Goal: Feedback & Contribution: Leave review/rating

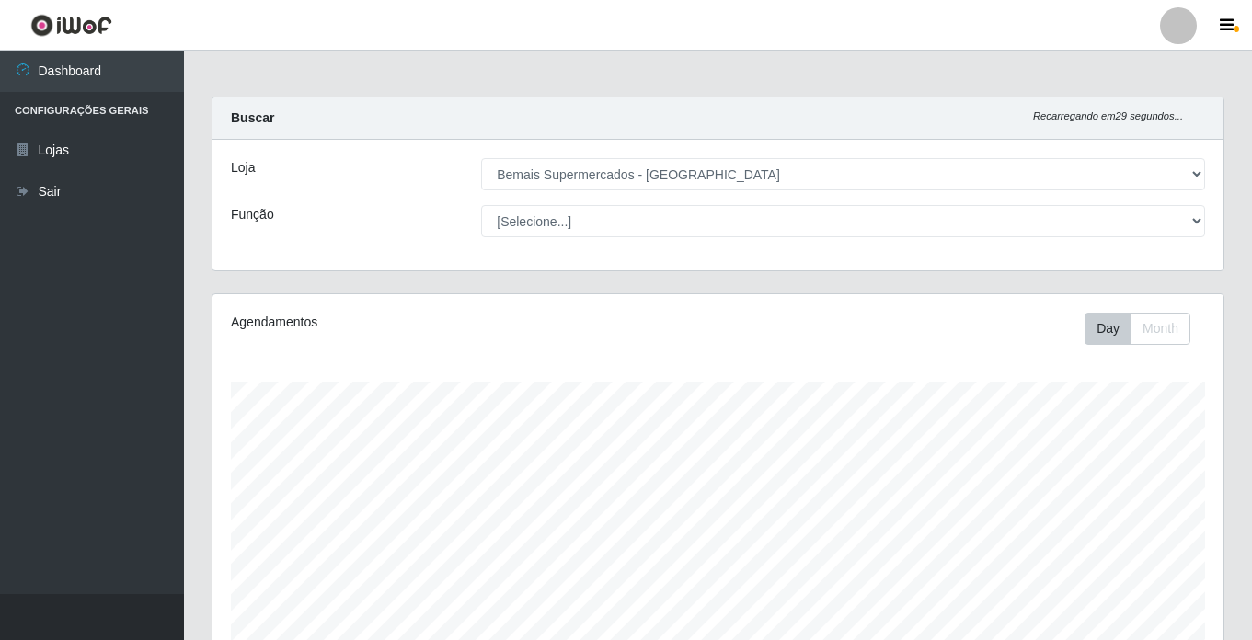
select select "250"
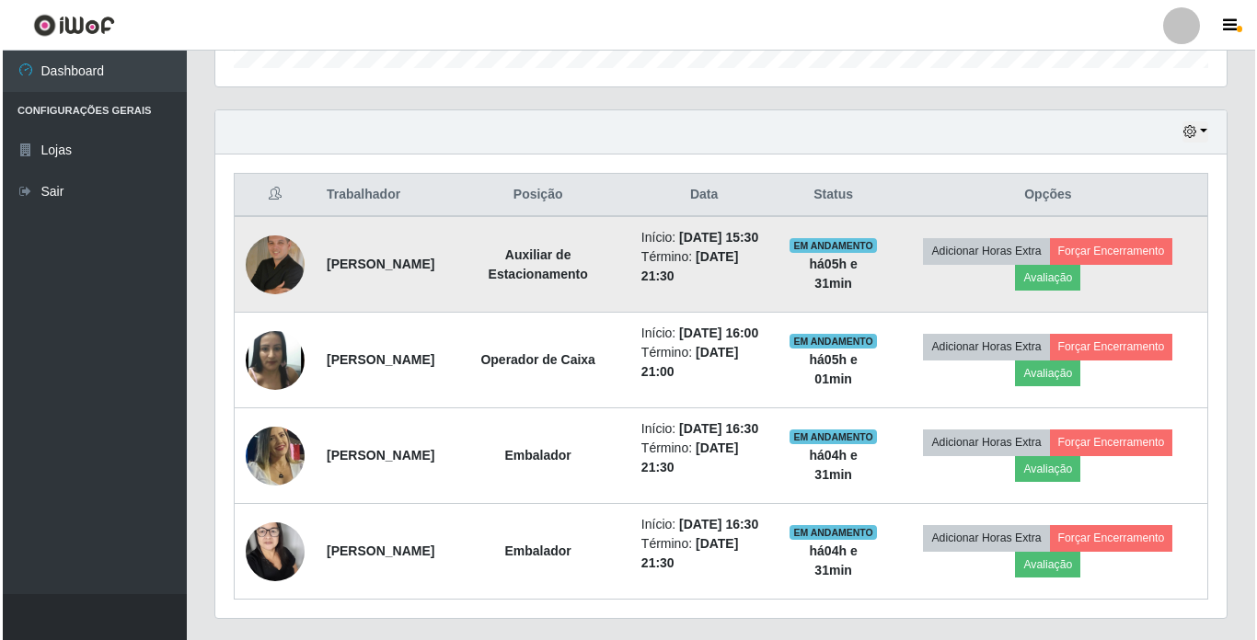
scroll to position [622, 0]
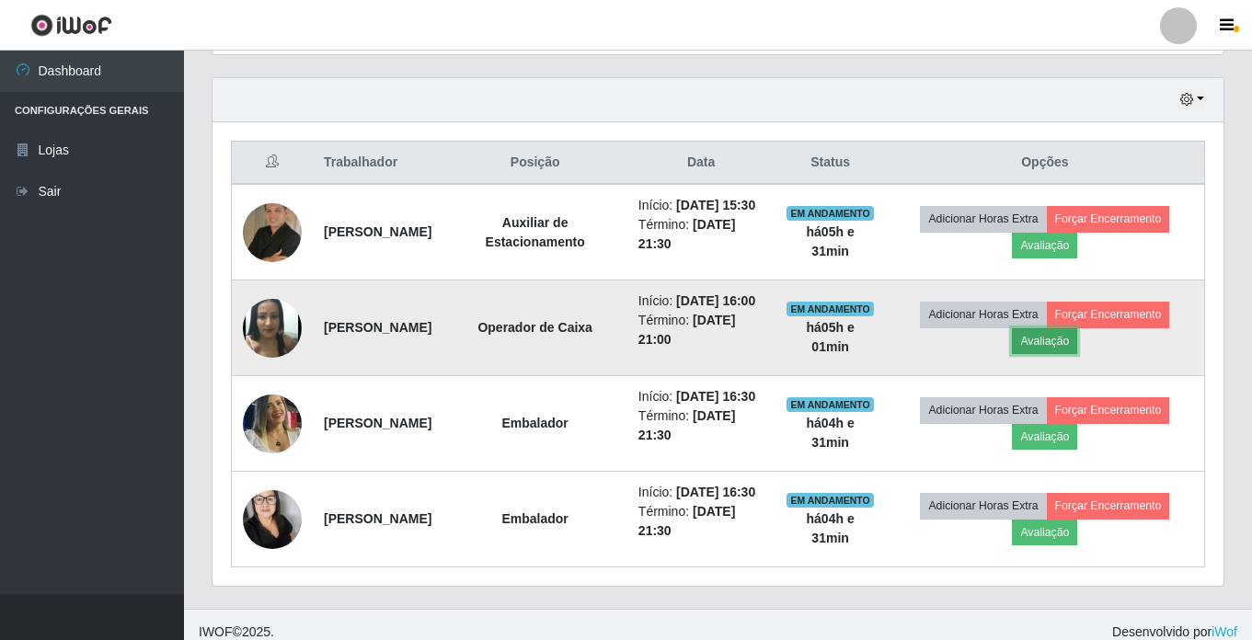
click at [1077, 354] on button "Avaliação" at bounding box center [1044, 341] width 65 height 26
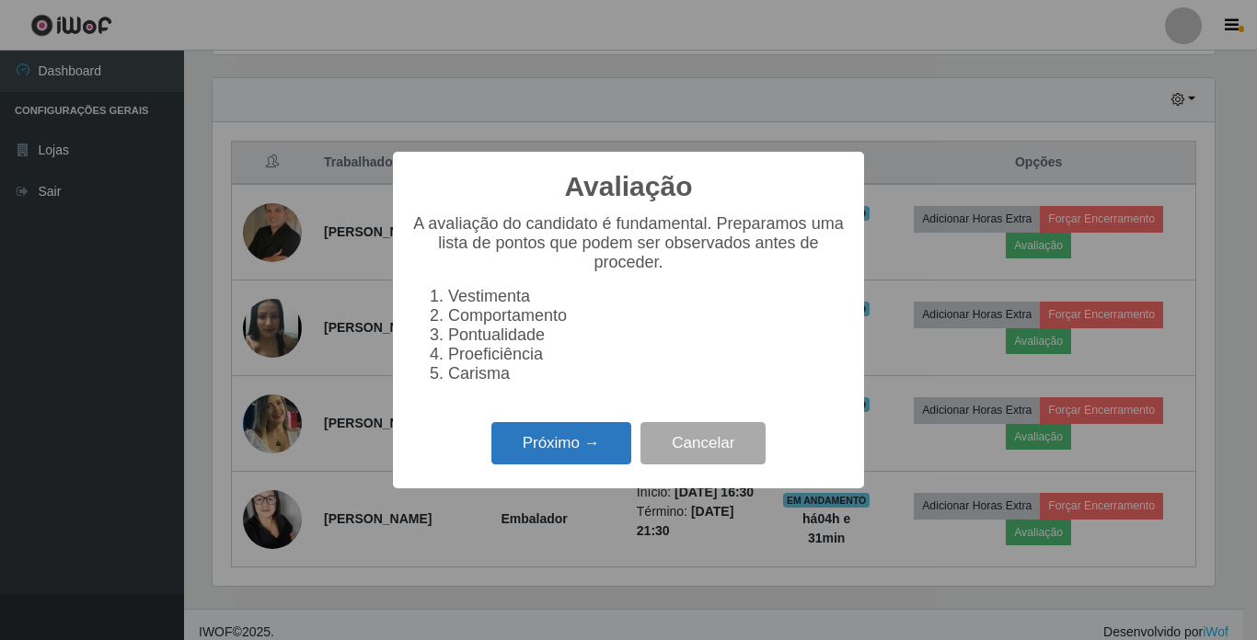
click at [572, 459] on button "Próximo →" at bounding box center [561, 443] width 140 height 43
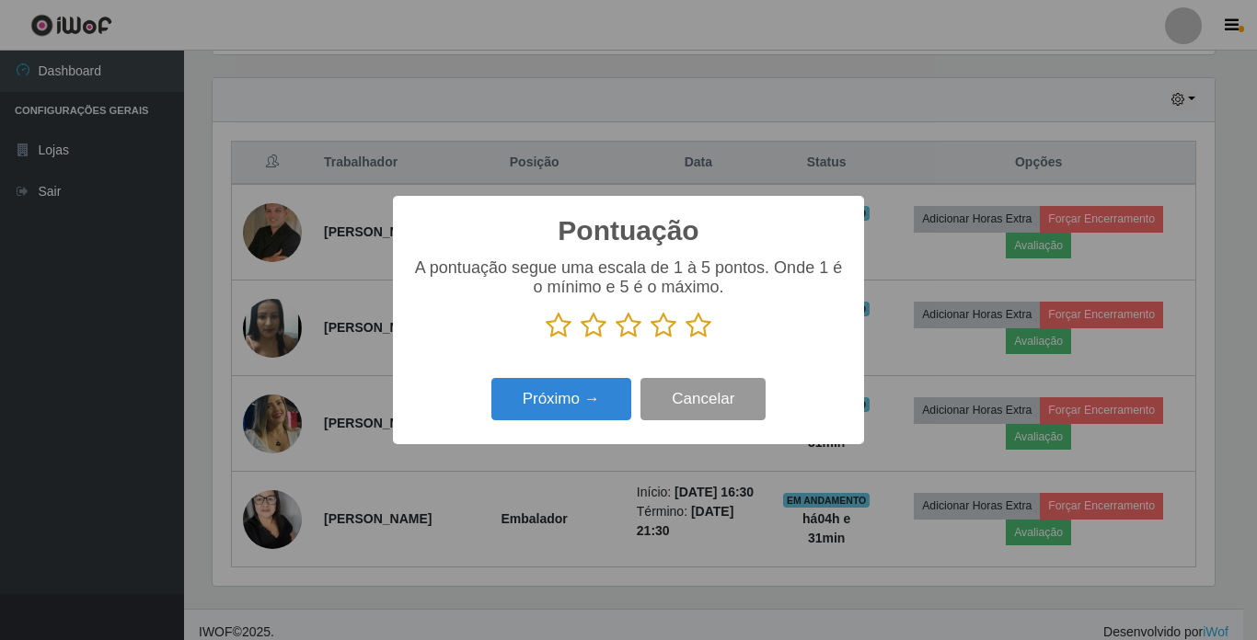
scroll to position [919675, 919055]
click at [693, 335] on icon at bounding box center [698, 326] width 26 height 28
click at [685, 340] on input "radio" at bounding box center [685, 340] width 0 height 0
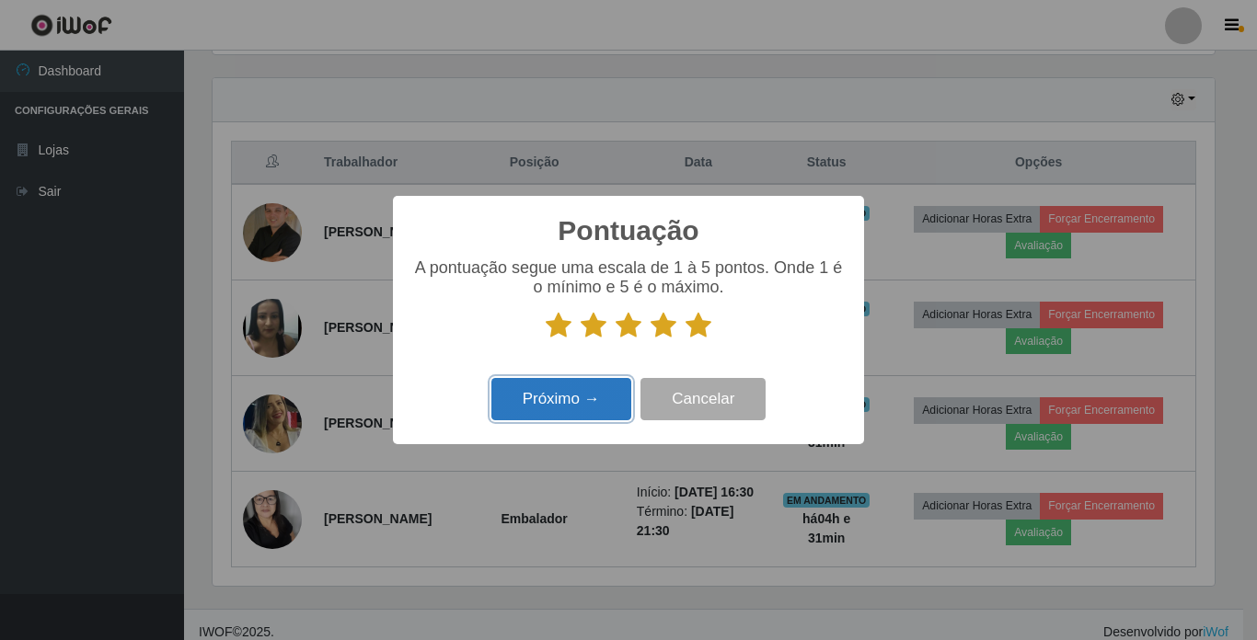
click at [570, 410] on button "Próximo →" at bounding box center [561, 399] width 140 height 43
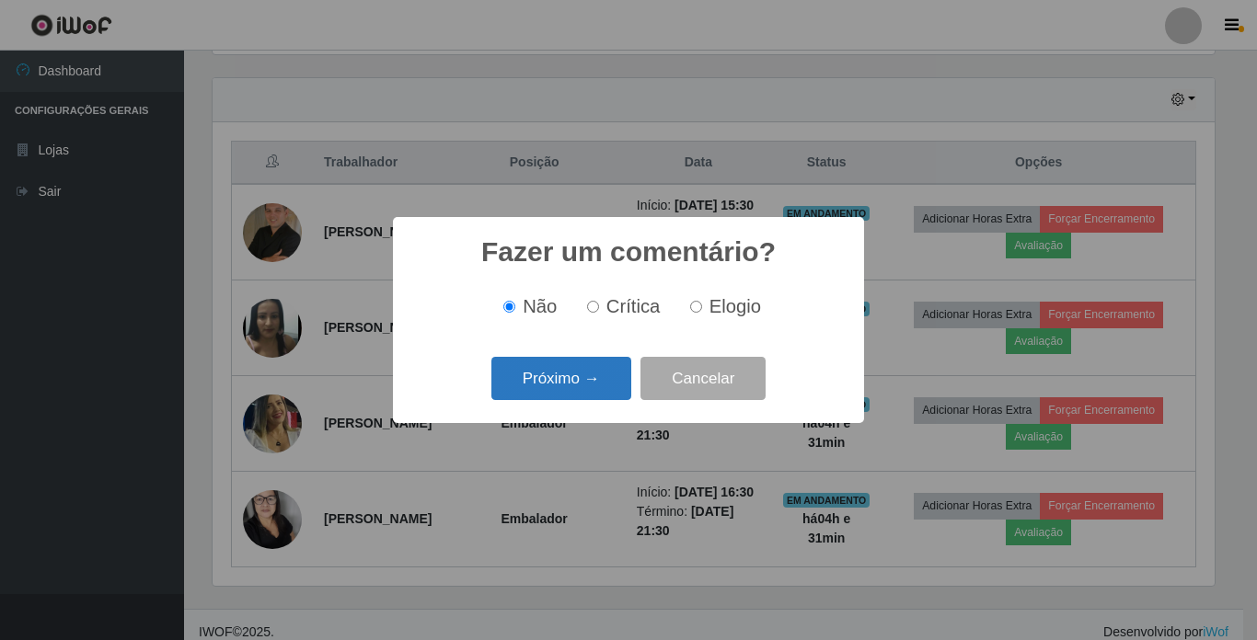
click at [556, 374] on button "Próximo →" at bounding box center [561, 378] width 140 height 43
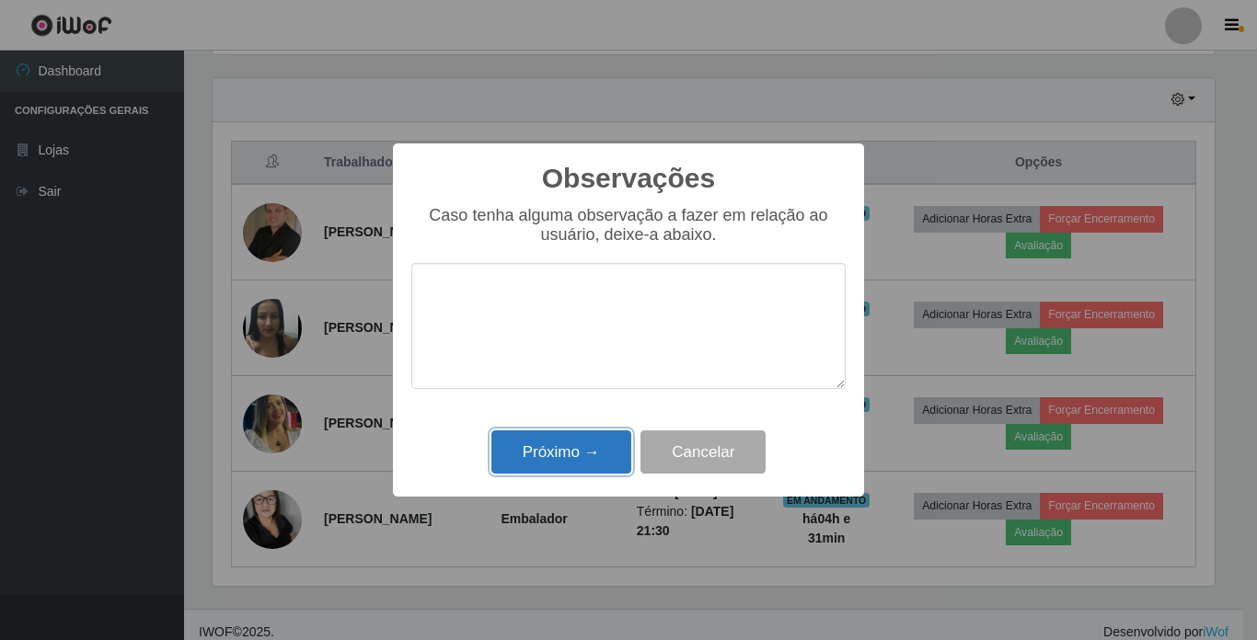
click at [581, 446] on button "Próximo →" at bounding box center [561, 452] width 140 height 43
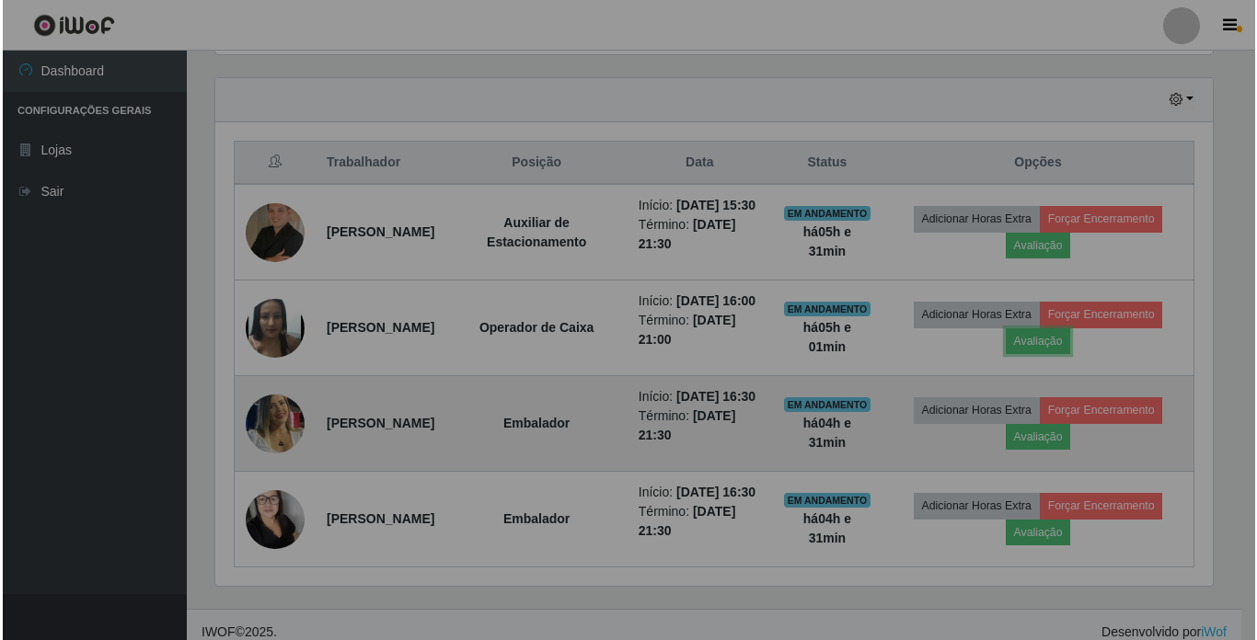
scroll to position [382, 1011]
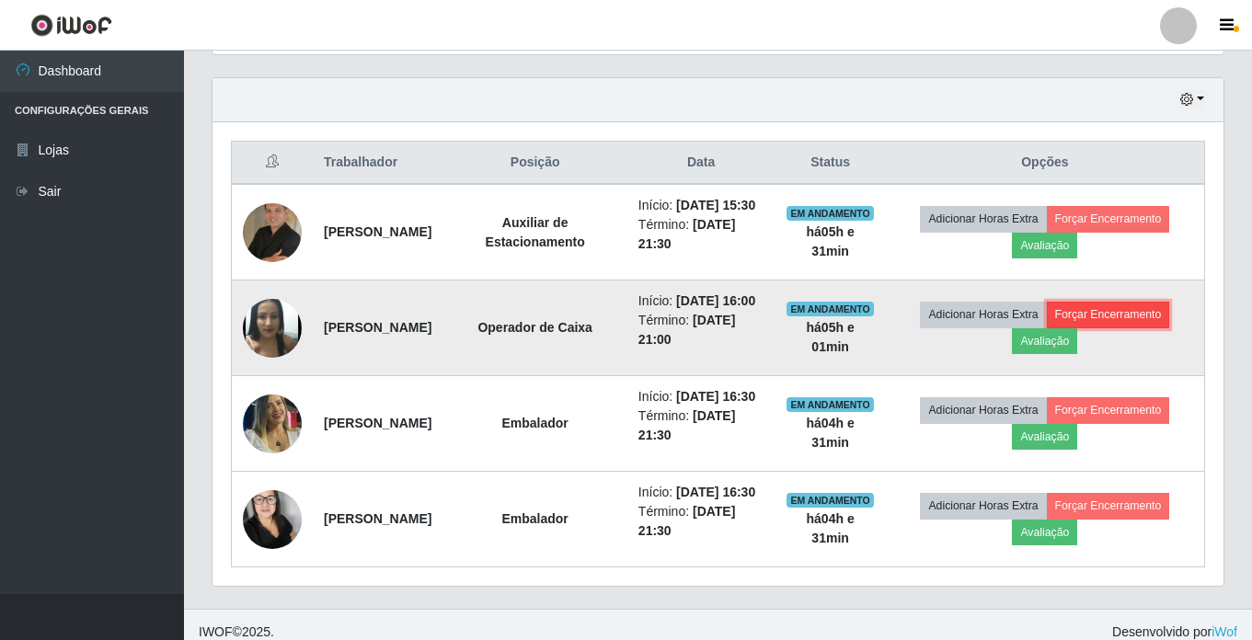
click at [1127, 328] on button "Forçar Encerramento" at bounding box center [1108, 315] width 123 height 26
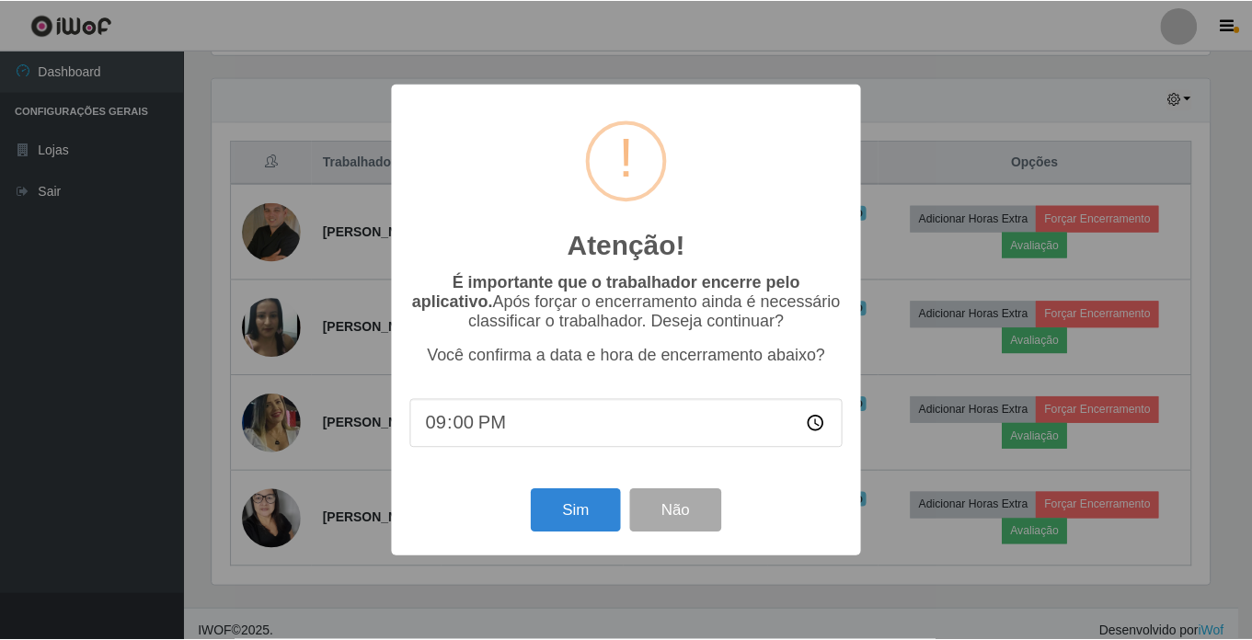
scroll to position [382, 1002]
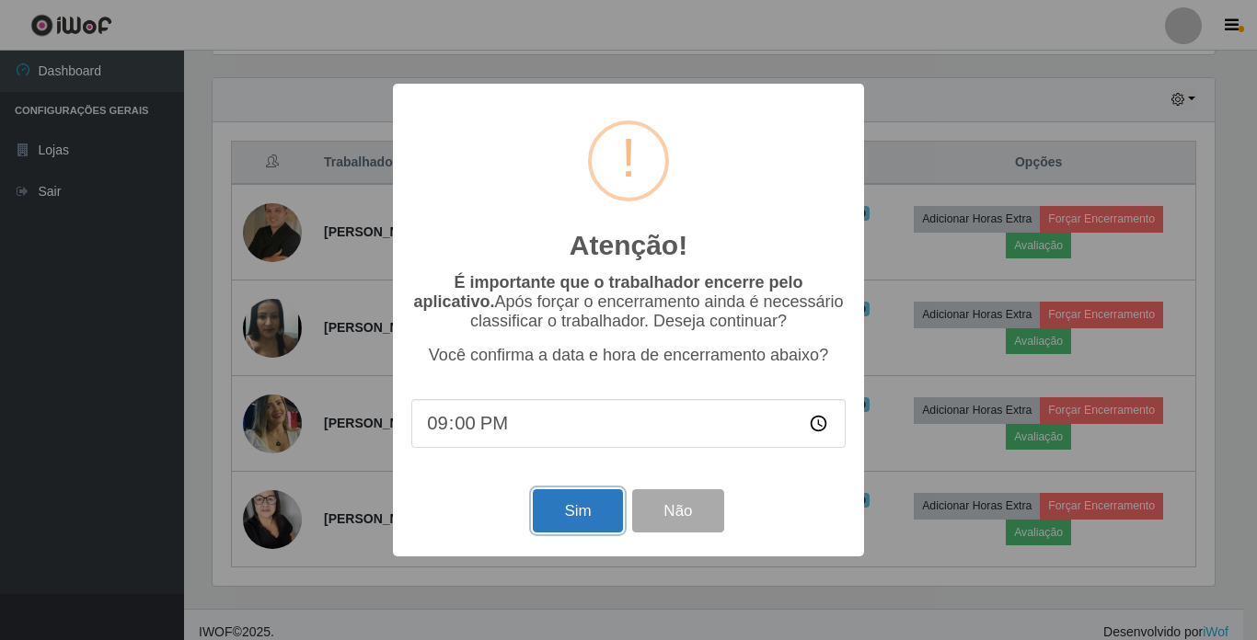
click at [568, 515] on button "Sim" at bounding box center [577, 510] width 89 height 43
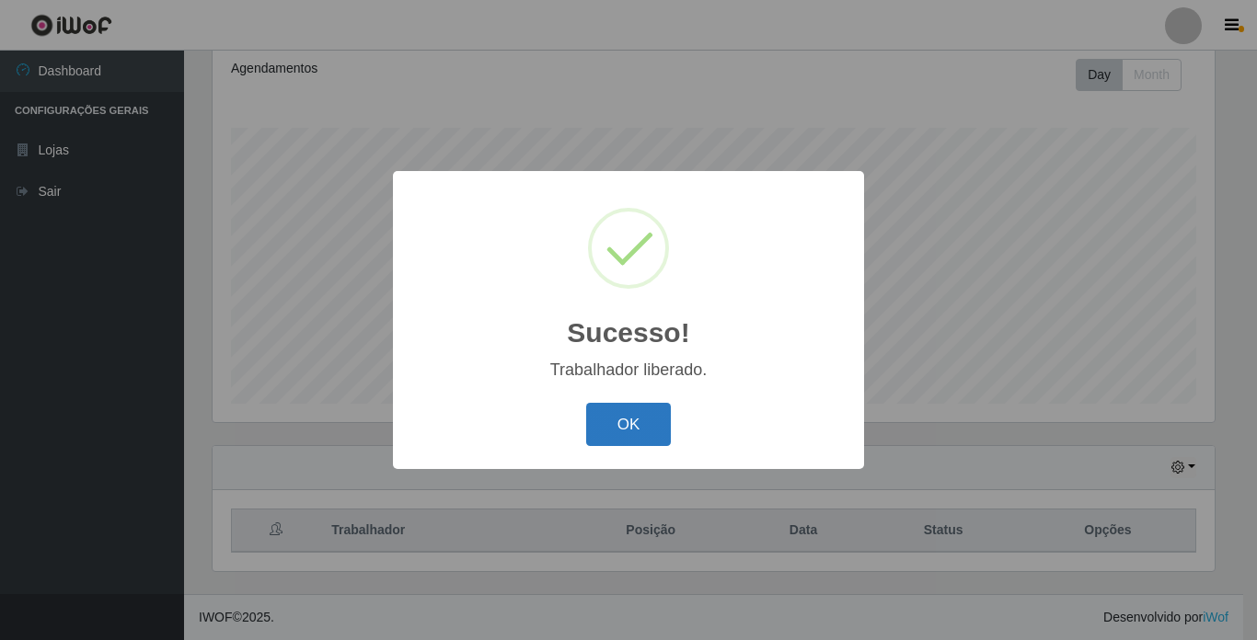
click at [619, 408] on button "OK" at bounding box center [629, 424] width 86 height 43
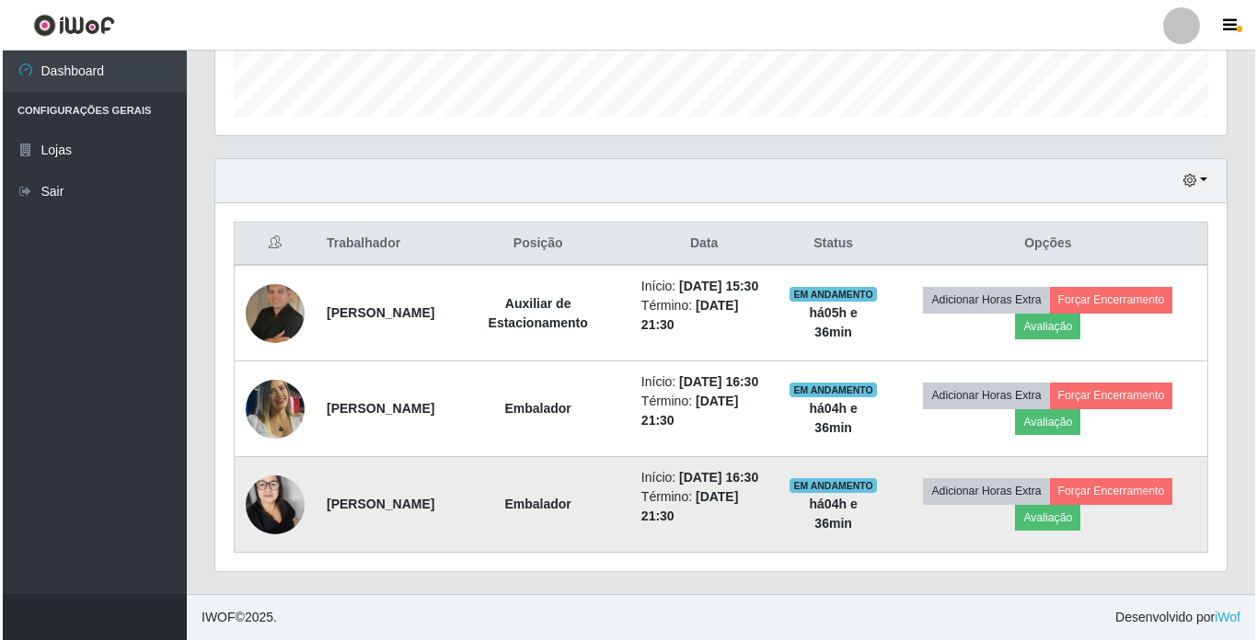
scroll to position [599, 0]
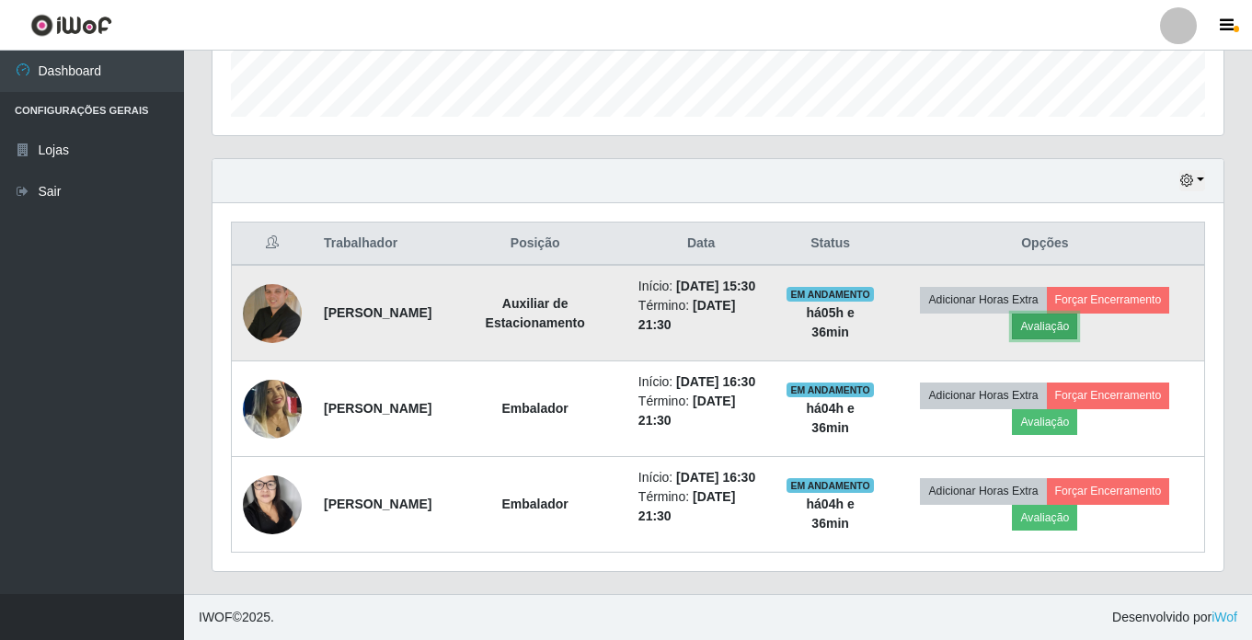
click at [1073, 314] on button "Avaliação" at bounding box center [1044, 327] width 65 height 26
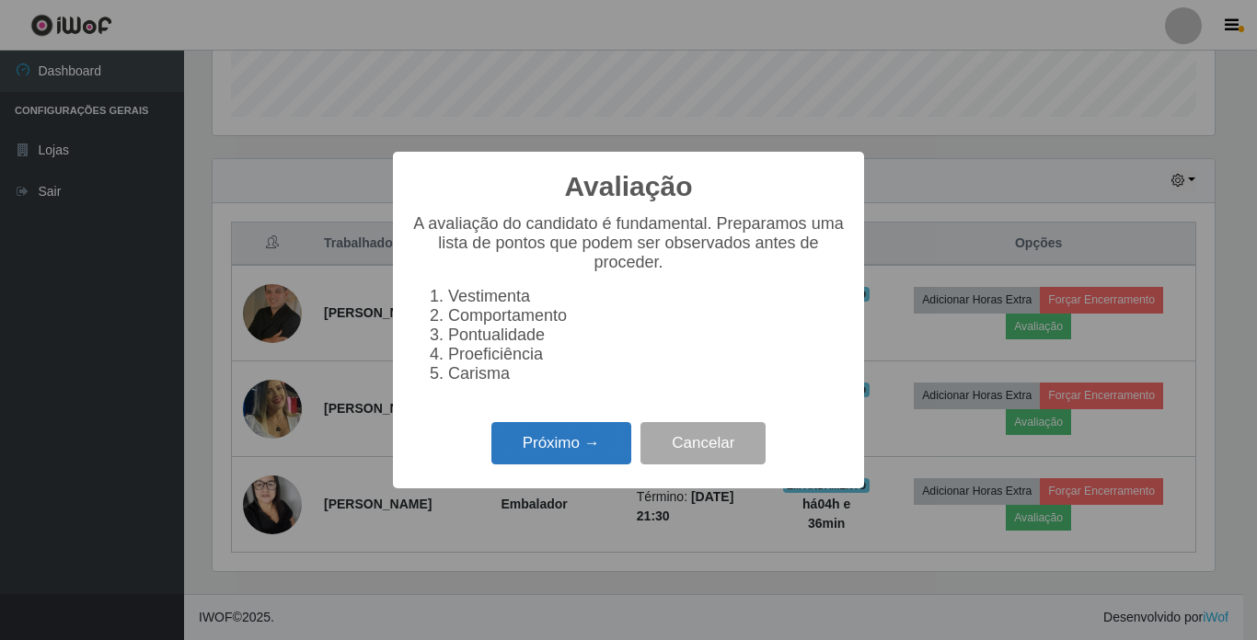
click at [589, 448] on button "Próximo →" at bounding box center [561, 443] width 140 height 43
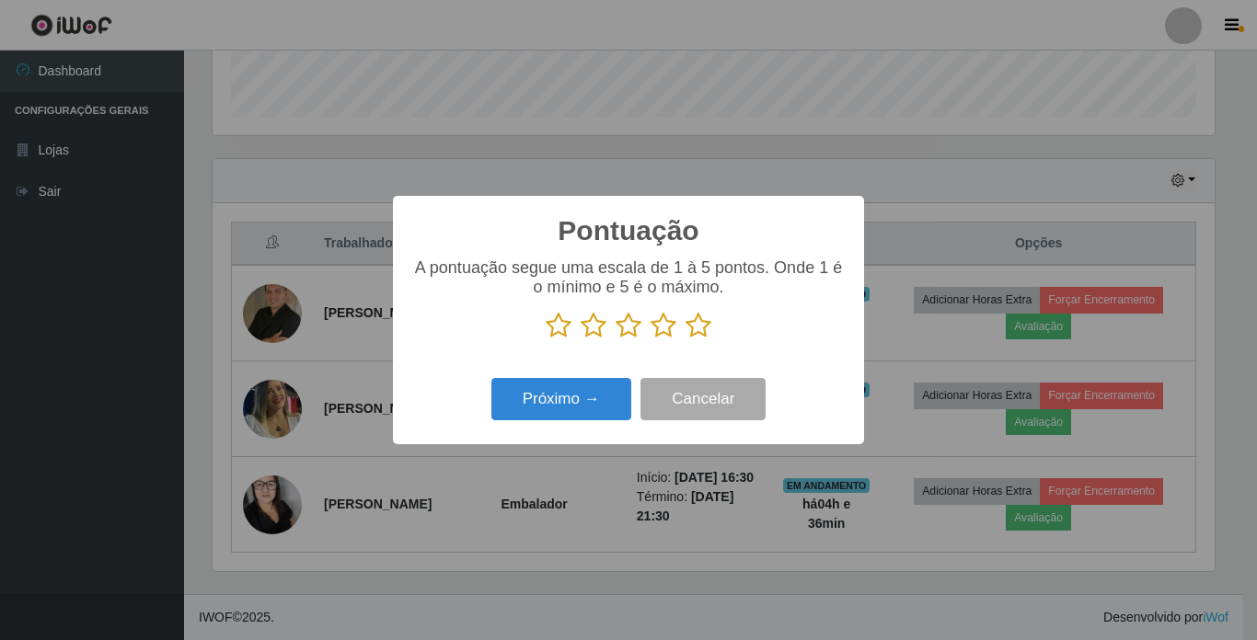
click at [698, 328] on icon at bounding box center [698, 326] width 26 height 28
click at [685, 340] on input "radio" at bounding box center [685, 340] width 0 height 0
click at [612, 397] on button "Próximo →" at bounding box center [561, 399] width 140 height 43
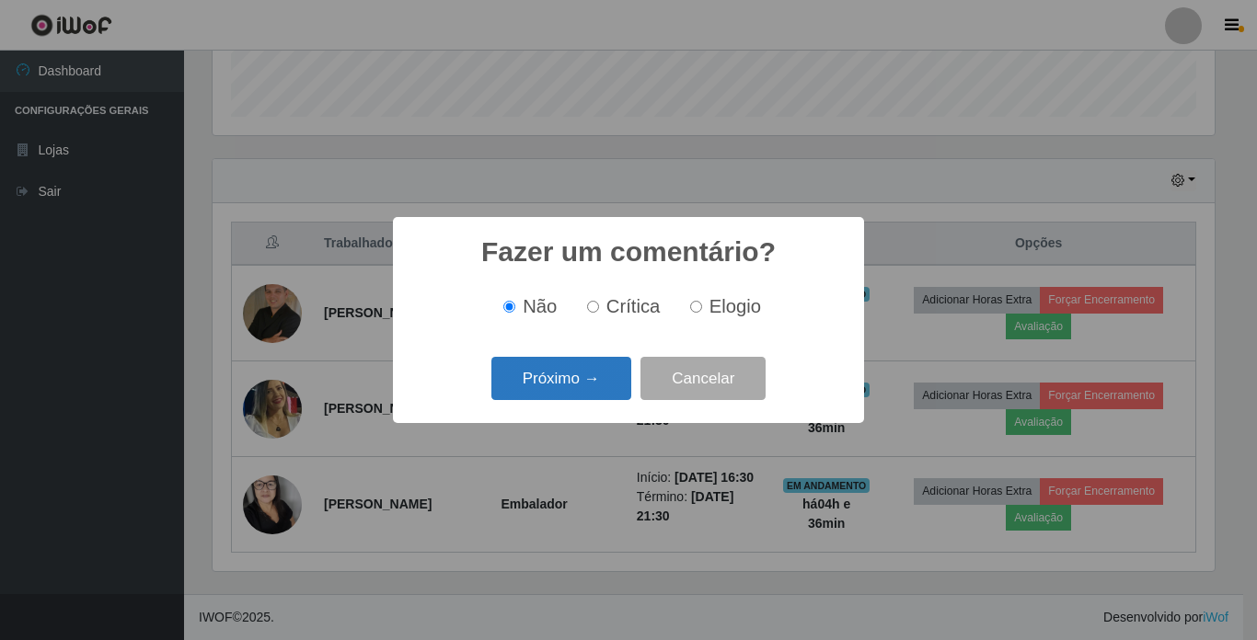
click at [581, 384] on button "Próximo →" at bounding box center [561, 378] width 140 height 43
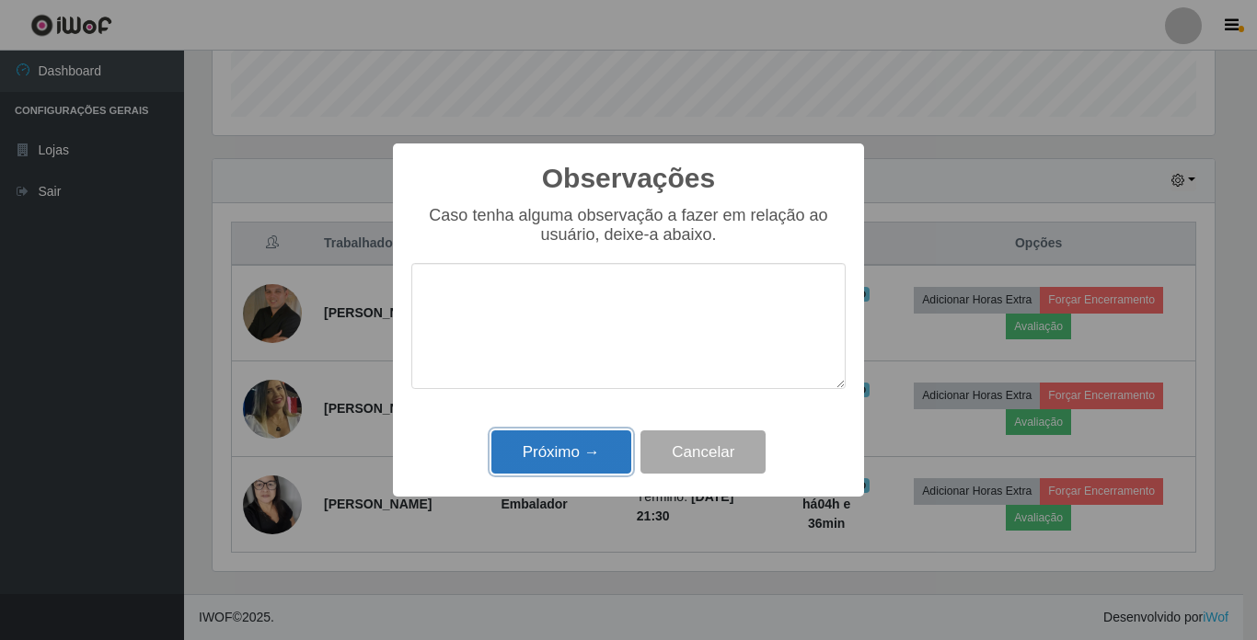
click at [572, 450] on button "Próximo →" at bounding box center [561, 452] width 140 height 43
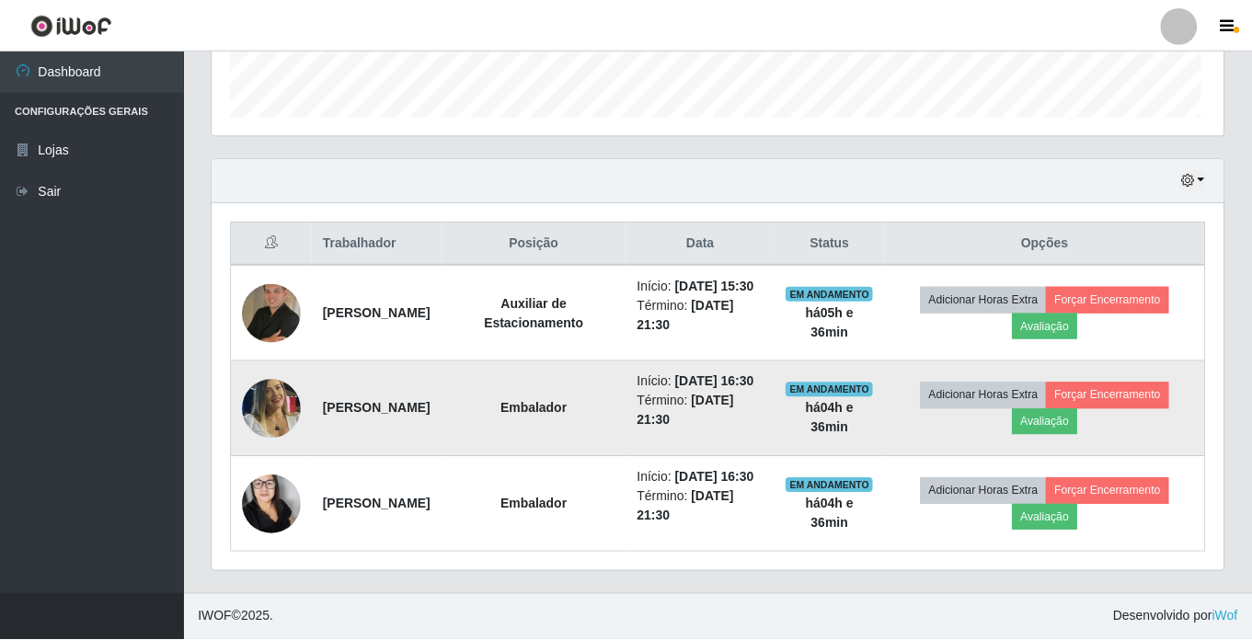
scroll to position [382, 1011]
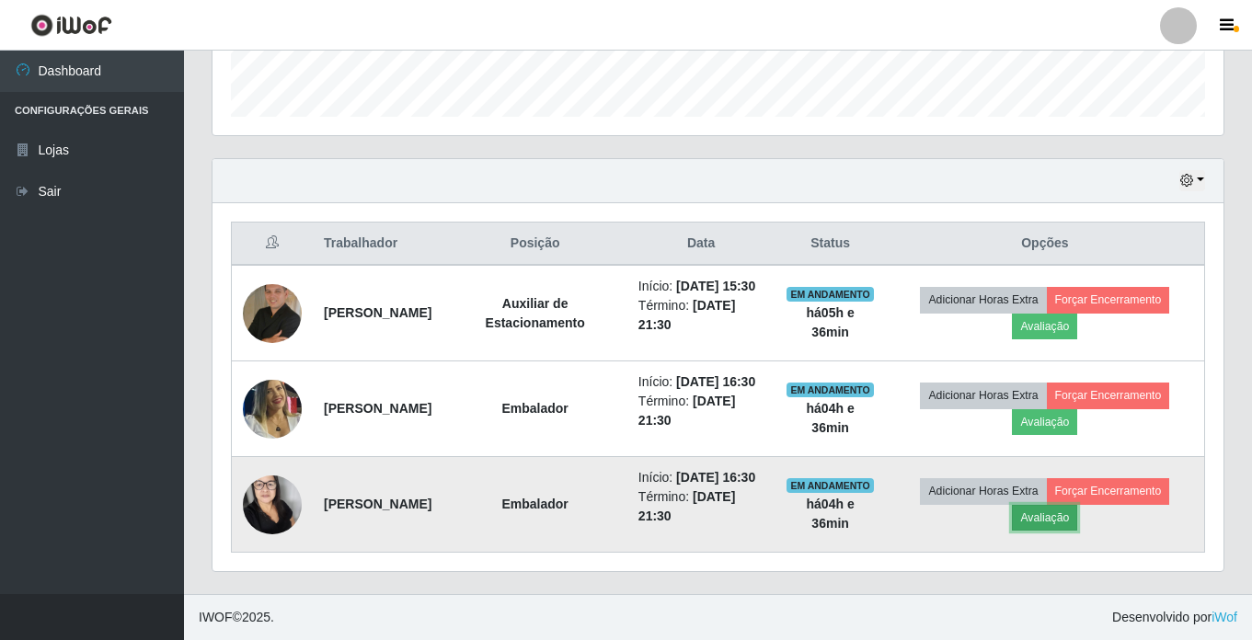
click at [1047, 510] on button "Avaliação" at bounding box center [1044, 518] width 65 height 26
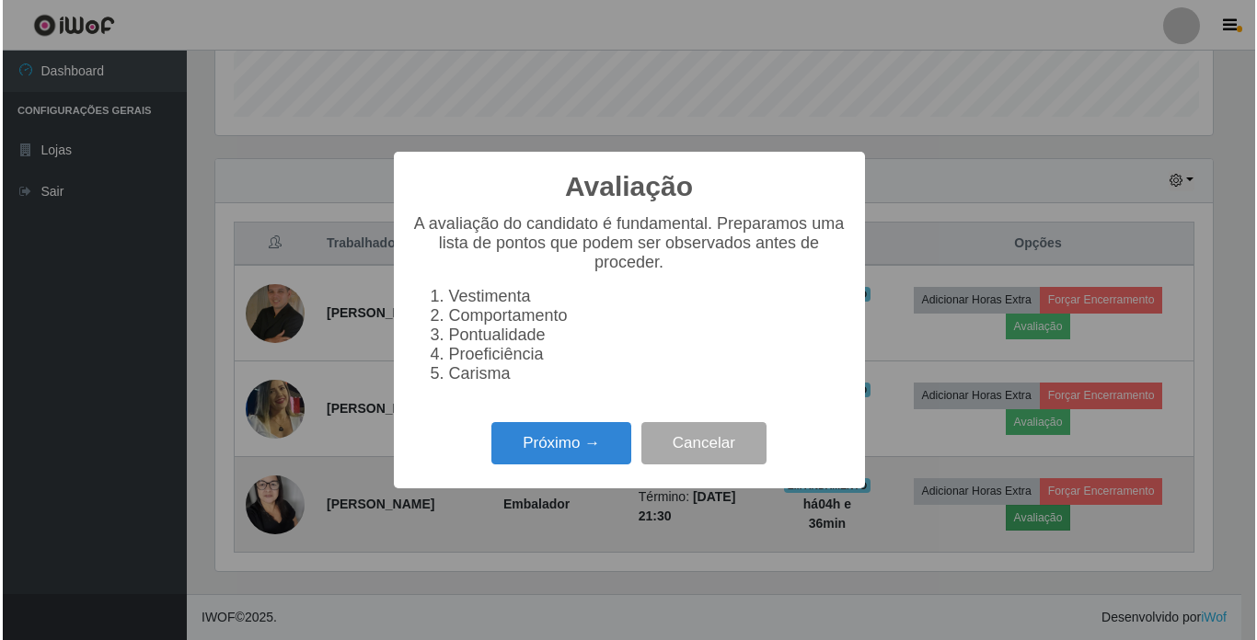
scroll to position [382, 1002]
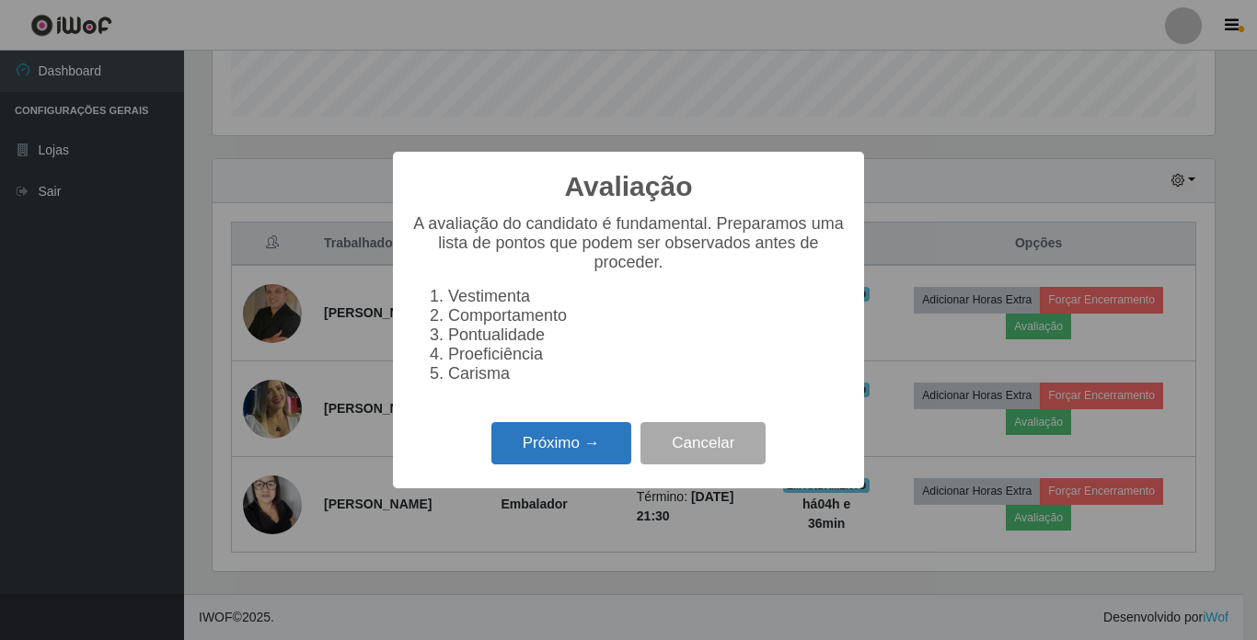
click at [573, 439] on button "Próximo →" at bounding box center [561, 443] width 140 height 43
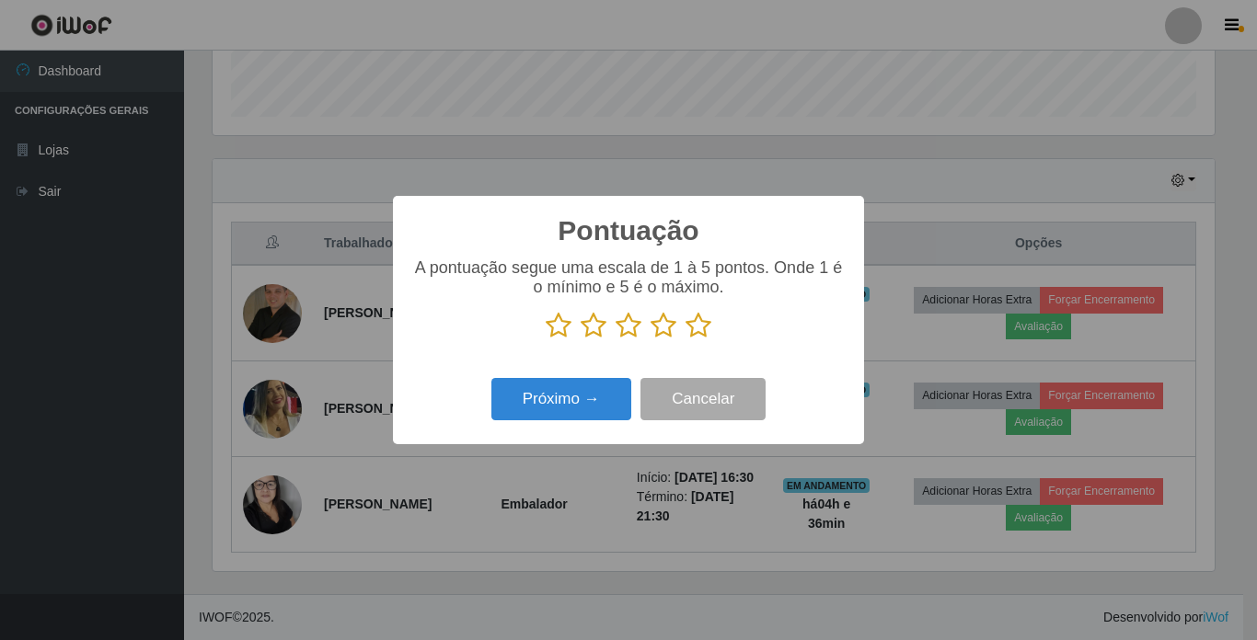
click at [555, 335] on icon at bounding box center [559, 326] width 26 height 28
click at [546, 340] on input "radio" at bounding box center [546, 340] width 0 height 0
click at [547, 389] on button "Próximo →" at bounding box center [561, 399] width 140 height 43
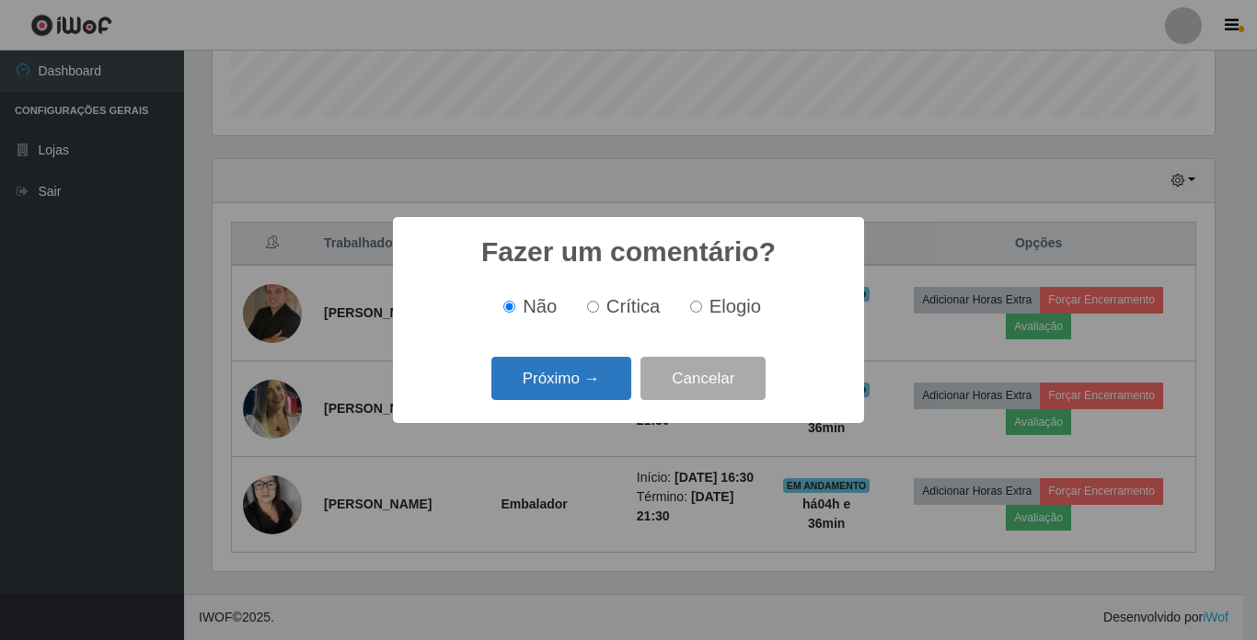
click at [548, 372] on button "Próximo →" at bounding box center [561, 378] width 140 height 43
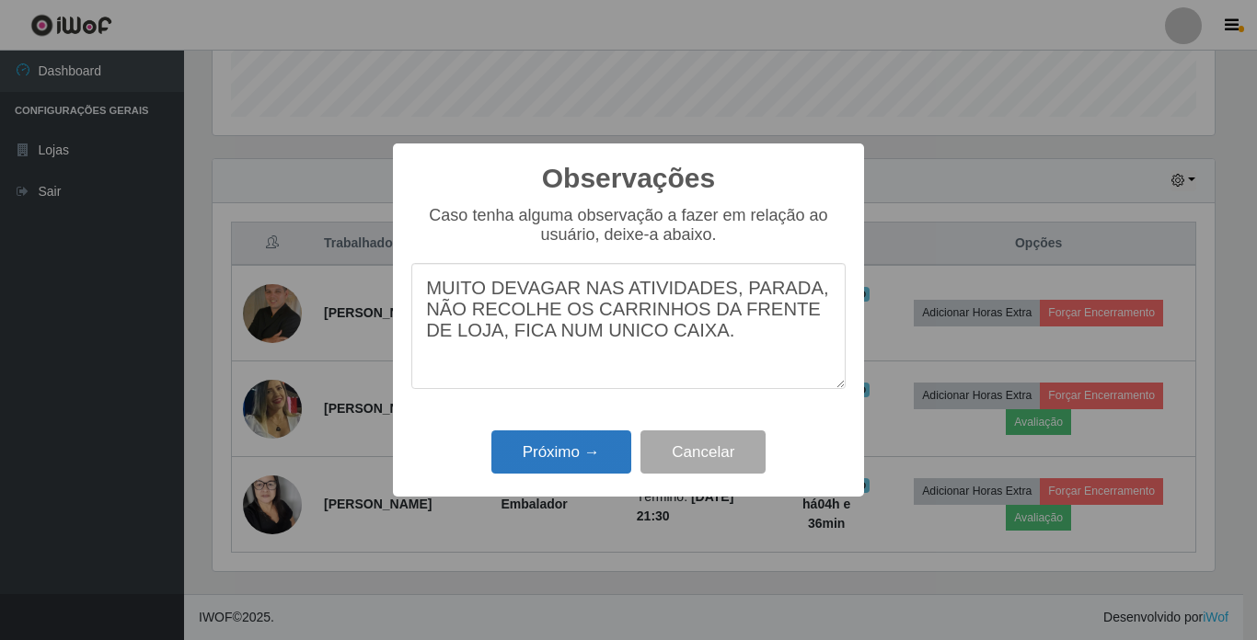
type textarea "MUITO DEVAGAR NAS ATIVIDADES, PARADA, NÃO RECOLHE OS CARRINHOS DA FRENTE DE LOJ…"
click at [558, 456] on button "Próximo →" at bounding box center [561, 452] width 140 height 43
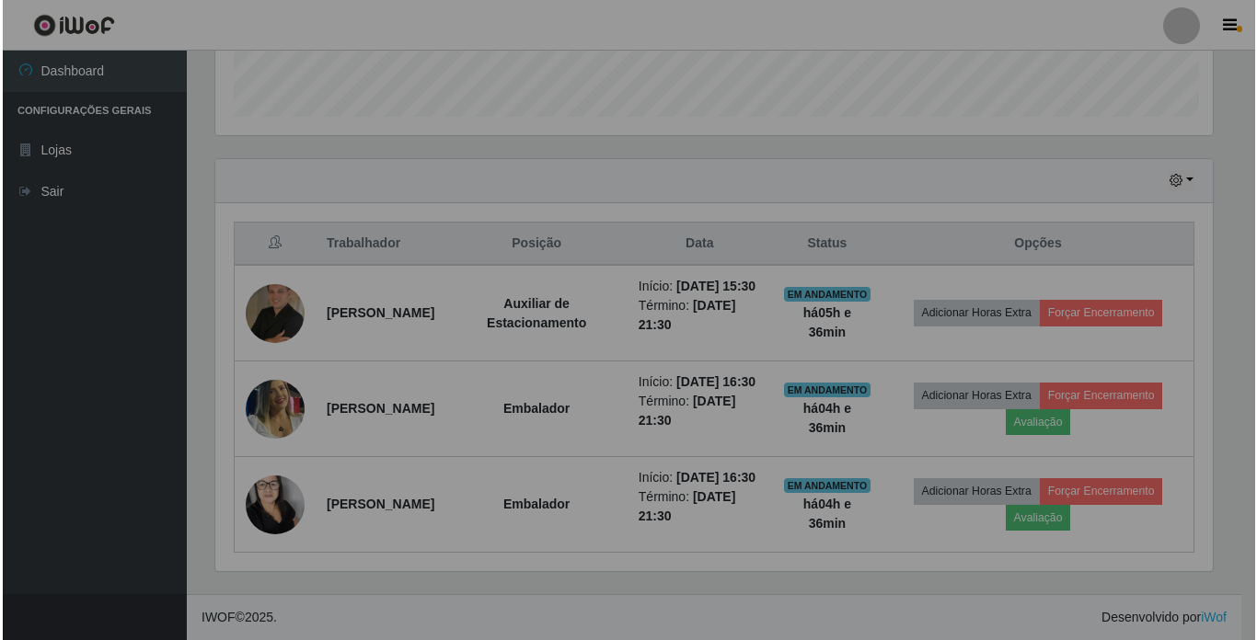
scroll to position [382, 1011]
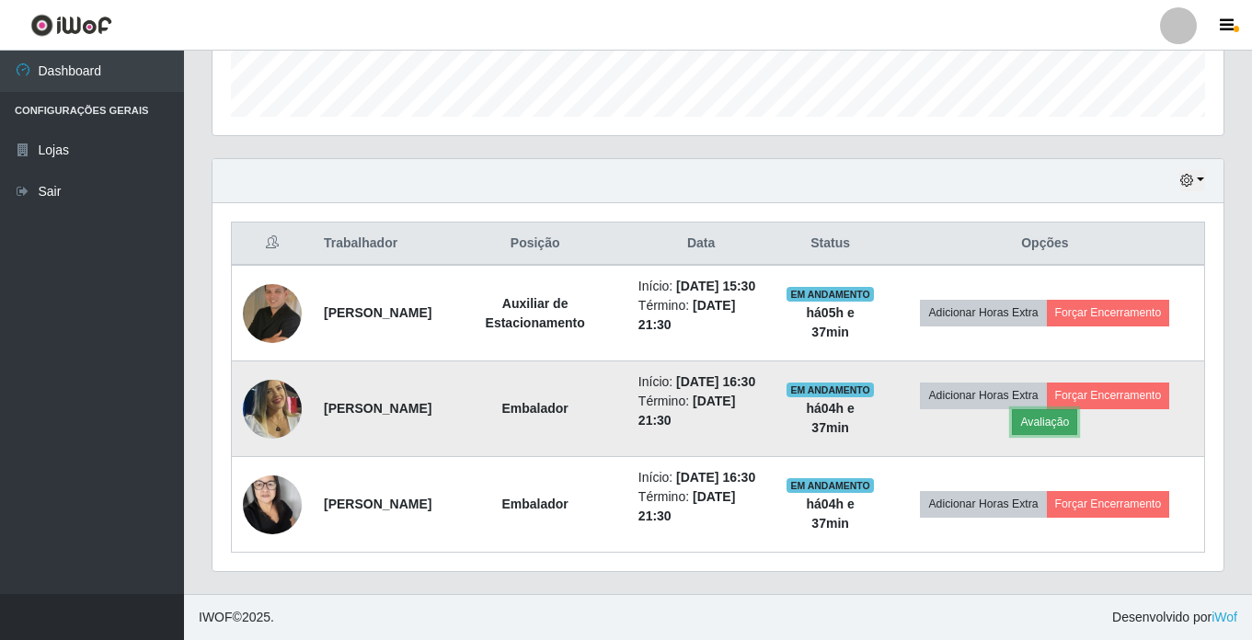
click at [1057, 409] on button "Avaliação" at bounding box center [1044, 422] width 65 height 26
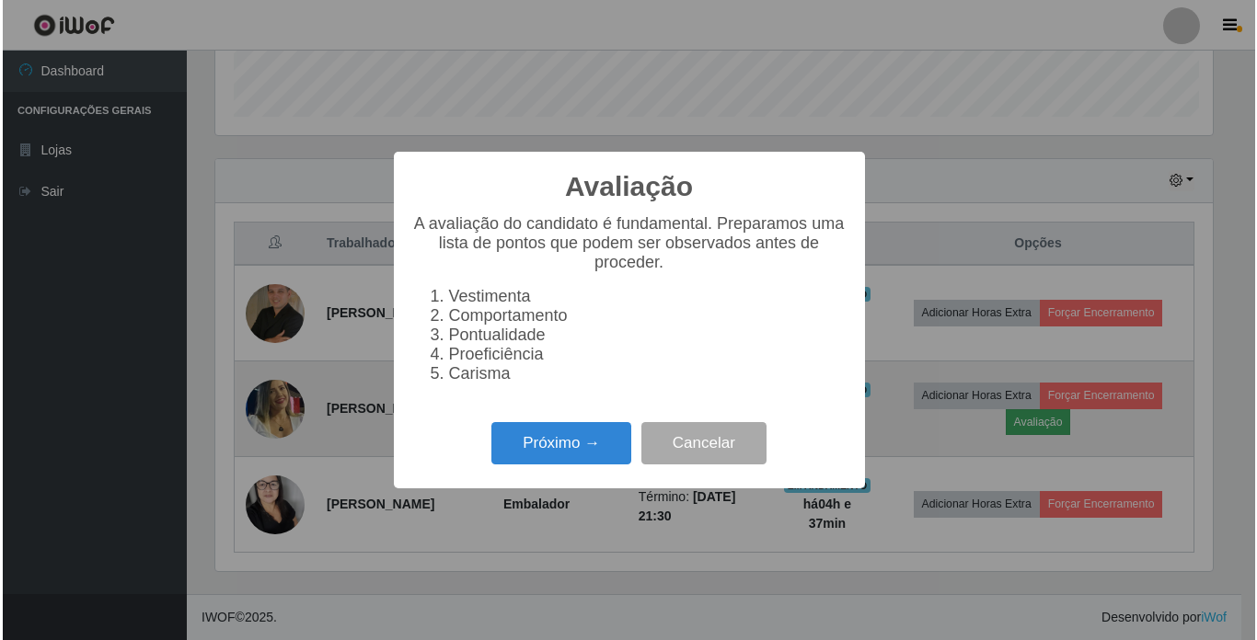
scroll to position [382, 1002]
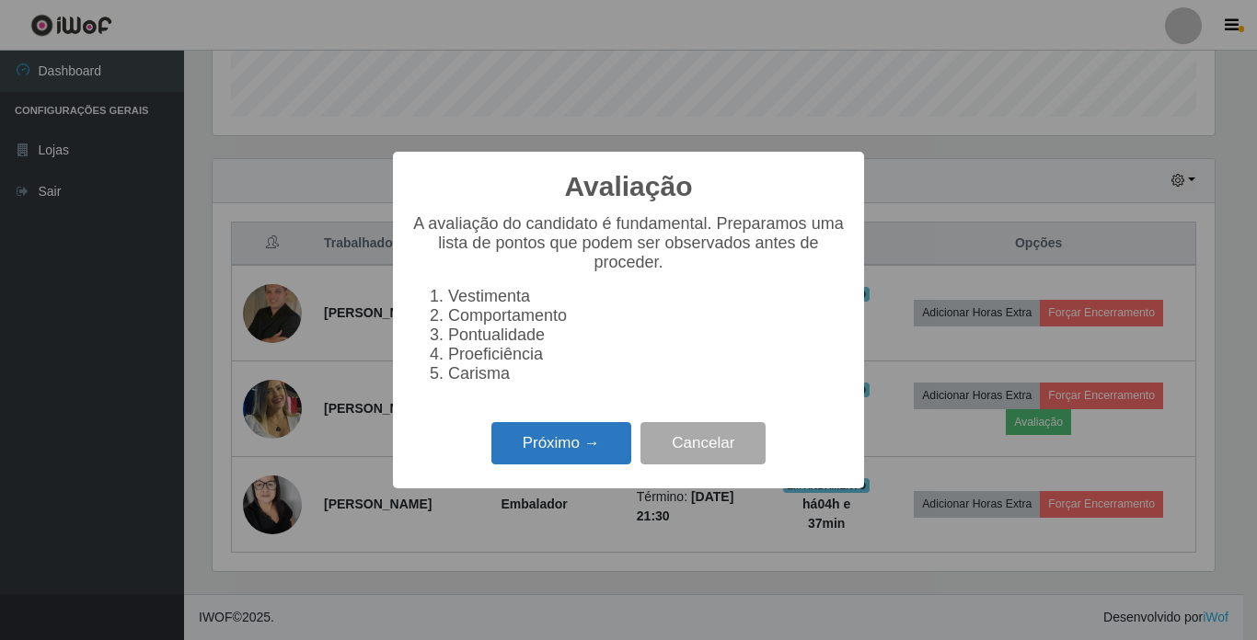
click at [588, 466] on button "Próximo →" at bounding box center [561, 443] width 140 height 43
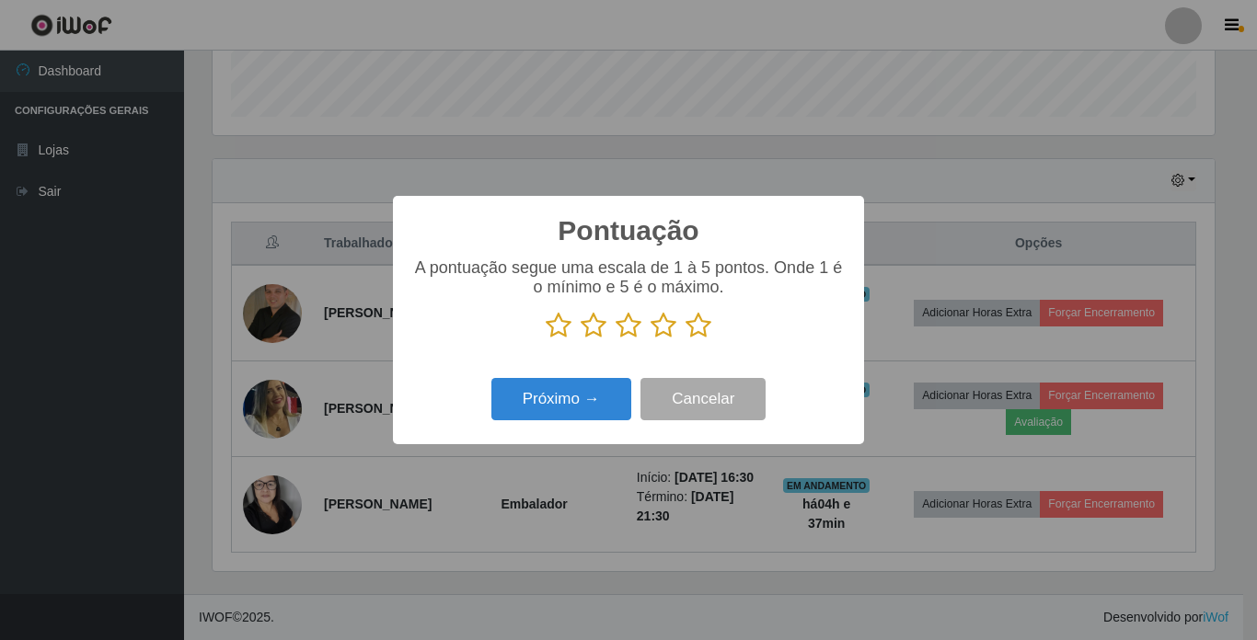
click at [696, 331] on icon at bounding box center [698, 326] width 26 height 28
click at [685, 340] on input "radio" at bounding box center [685, 340] width 0 height 0
click at [569, 414] on button "Próximo →" at bounding box center [561, 399] width 140 height 43
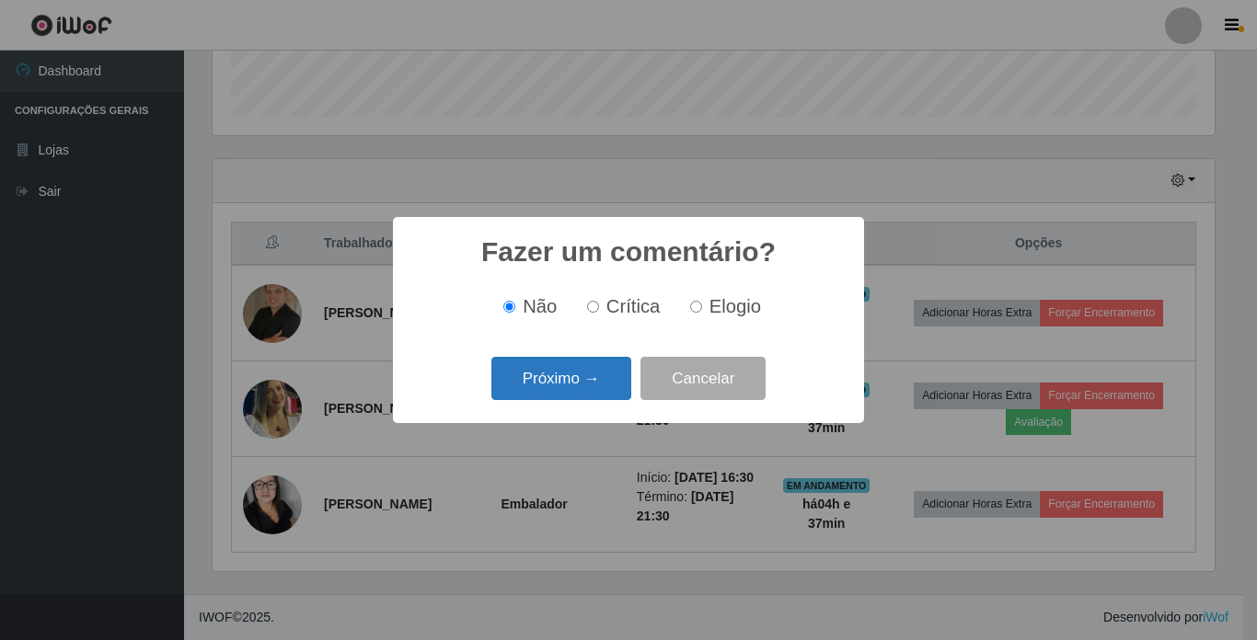
click at [552, 381] on button "Próximo →" at bounding box center [561, 378] width 140 height 43
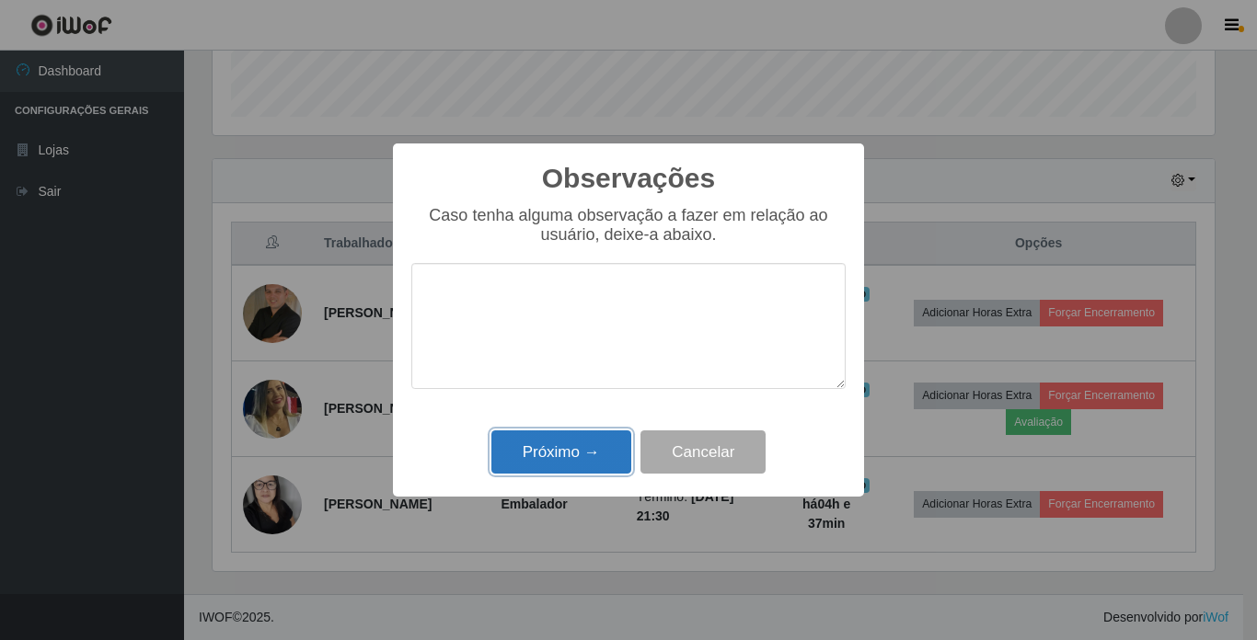
click at [547, 442] on button "Próximo →" at bounding box center [561, 452] width 140 height 43
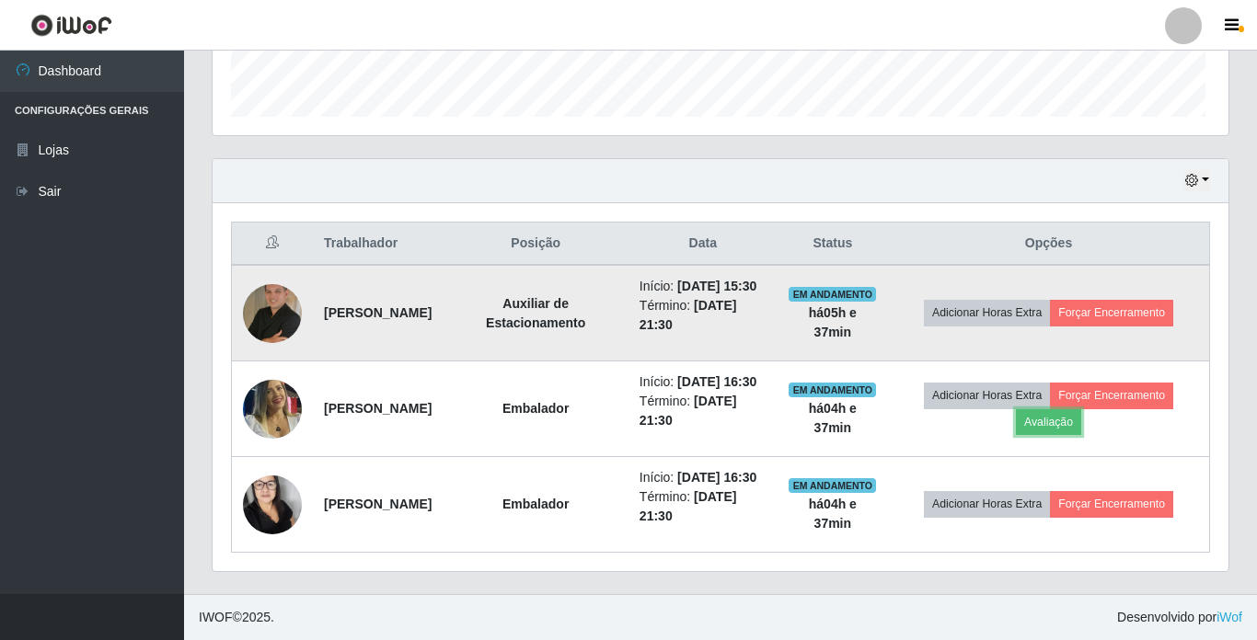
scroll to position [382, 1011]
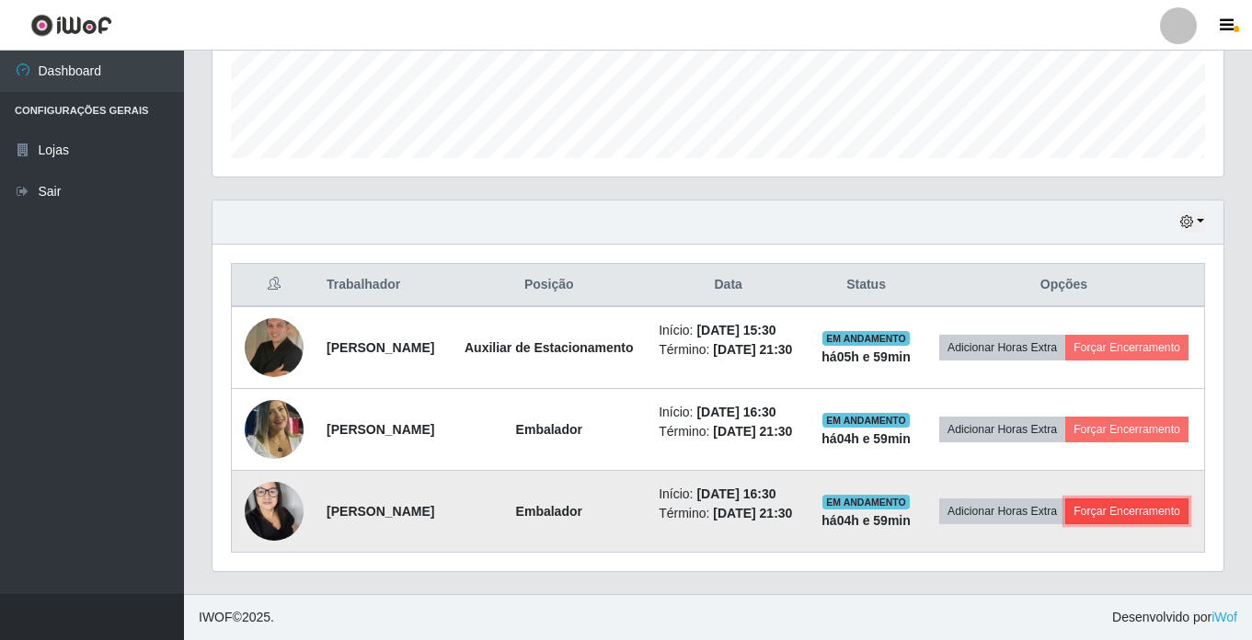
click at [1065, 502] on button "Forçar Encerramento" at bounding box center [1126, 512] width 123 height 26
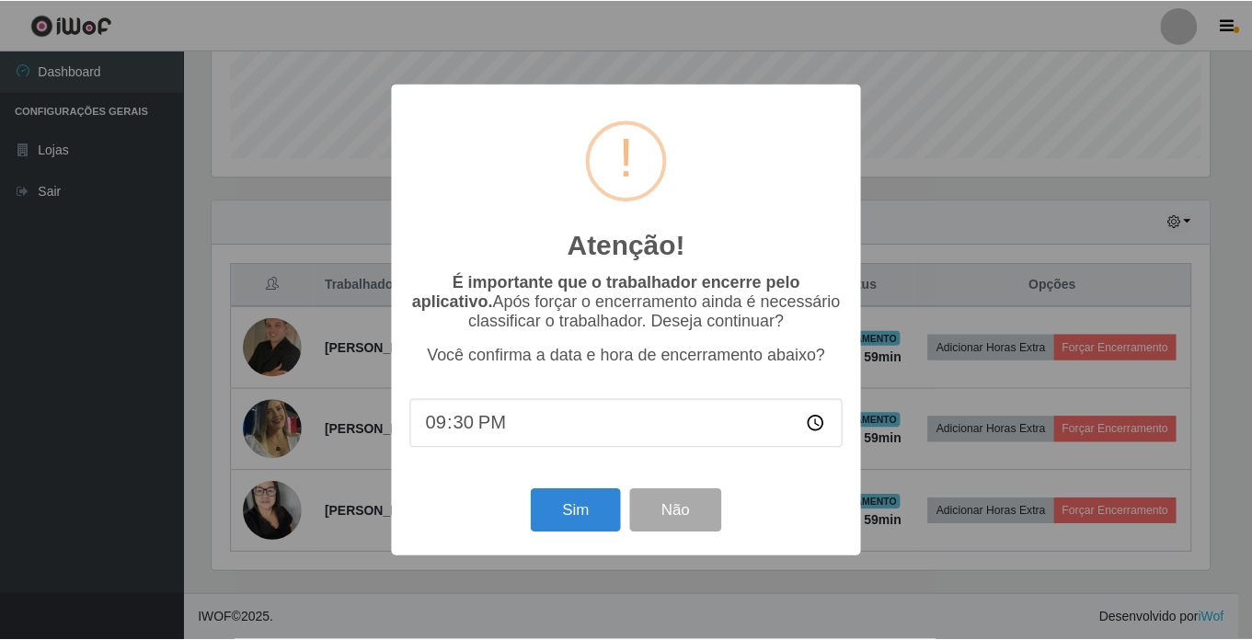
scroll to position [382, 1002]
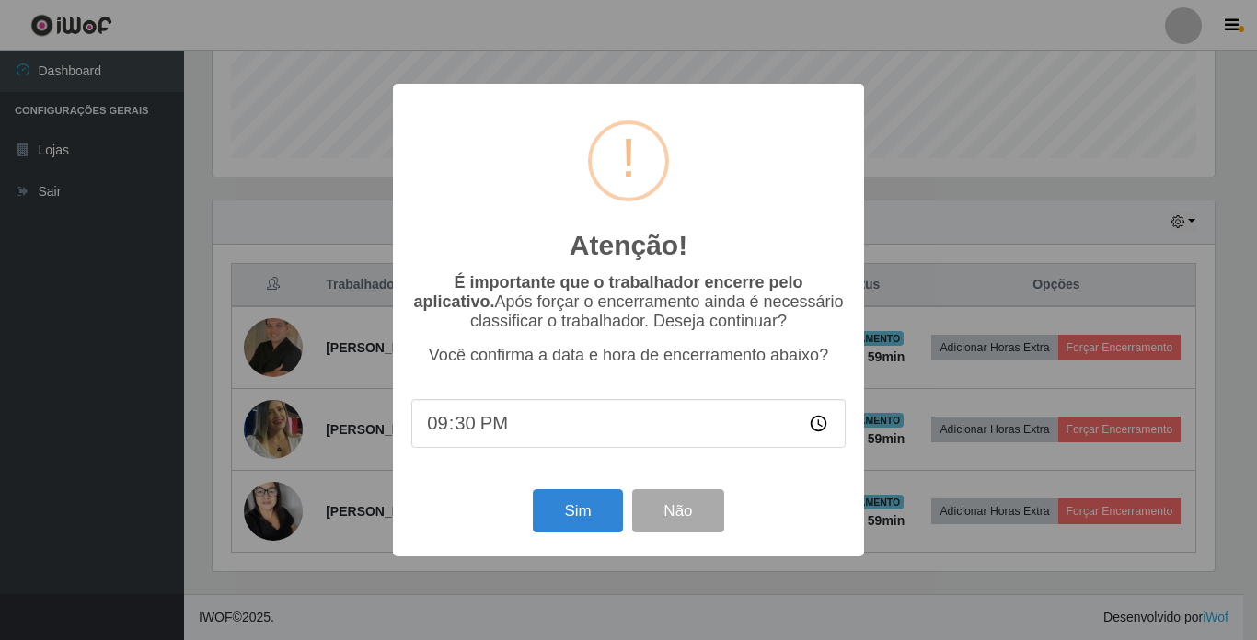
click at [476, 431] on input "21:30" at bounding box center [628, 423] width 434 height 49
click at [469, 435] on input "21:30" at bounding box center [628, 423] width 434 height 49
type input "21:25"
click at [556, 522] on button "Sim" at bounding box center [577, 510] width 89 height 43
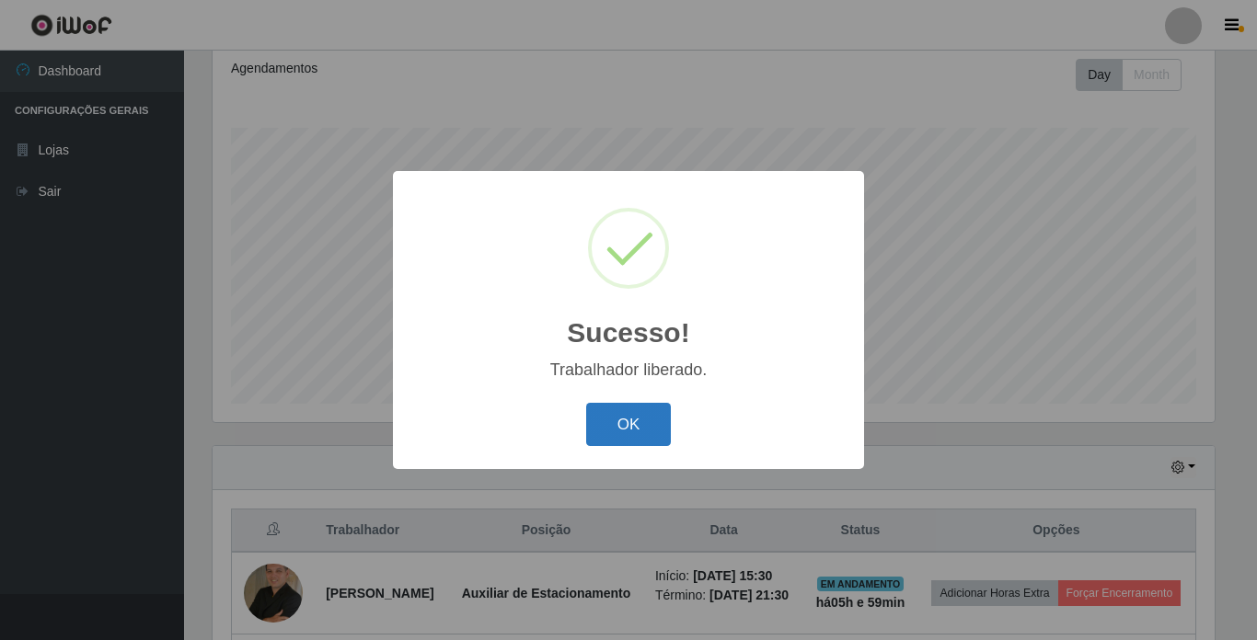
click at [614, 420] on button "OK" at bounding box center [629, 424] width 86 height 43
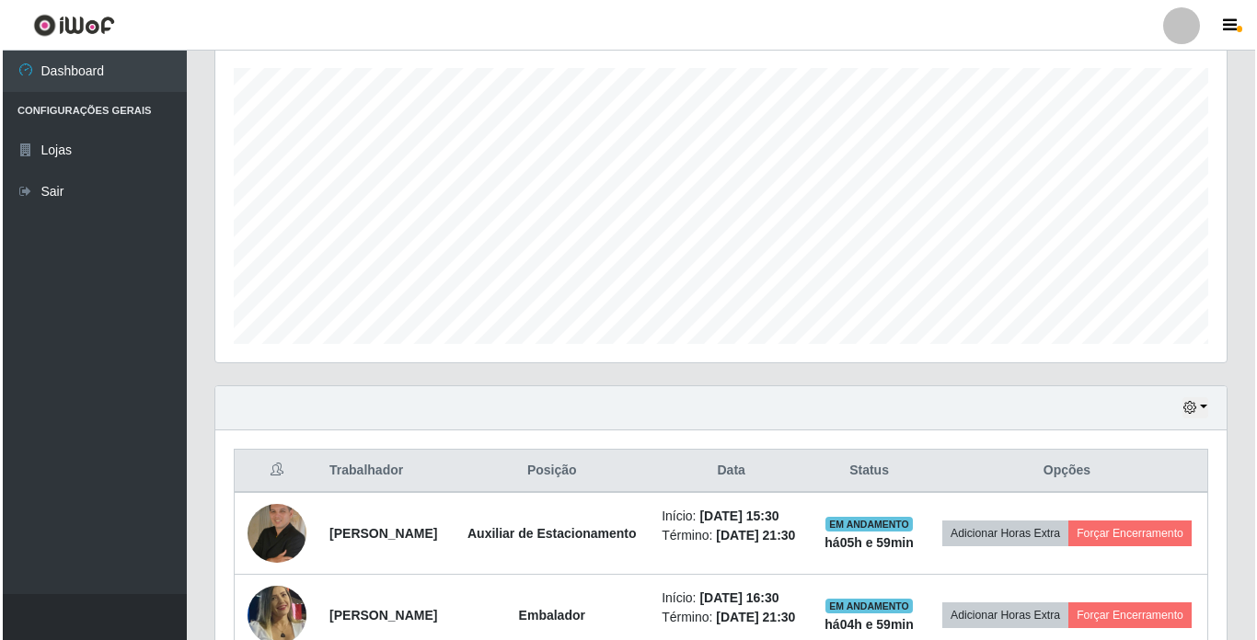
scroll to position [438, 0]
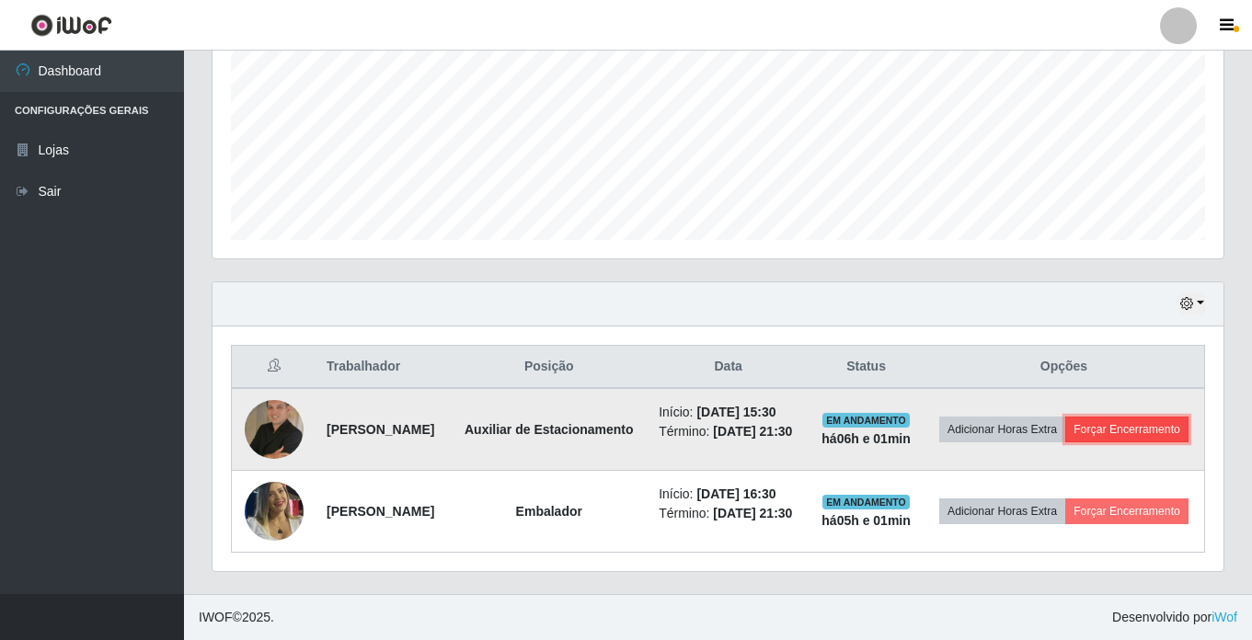
click at [1065, 443] on button "Forçar Encerramento" at bounding box center [1126, 430] width 123 height 26
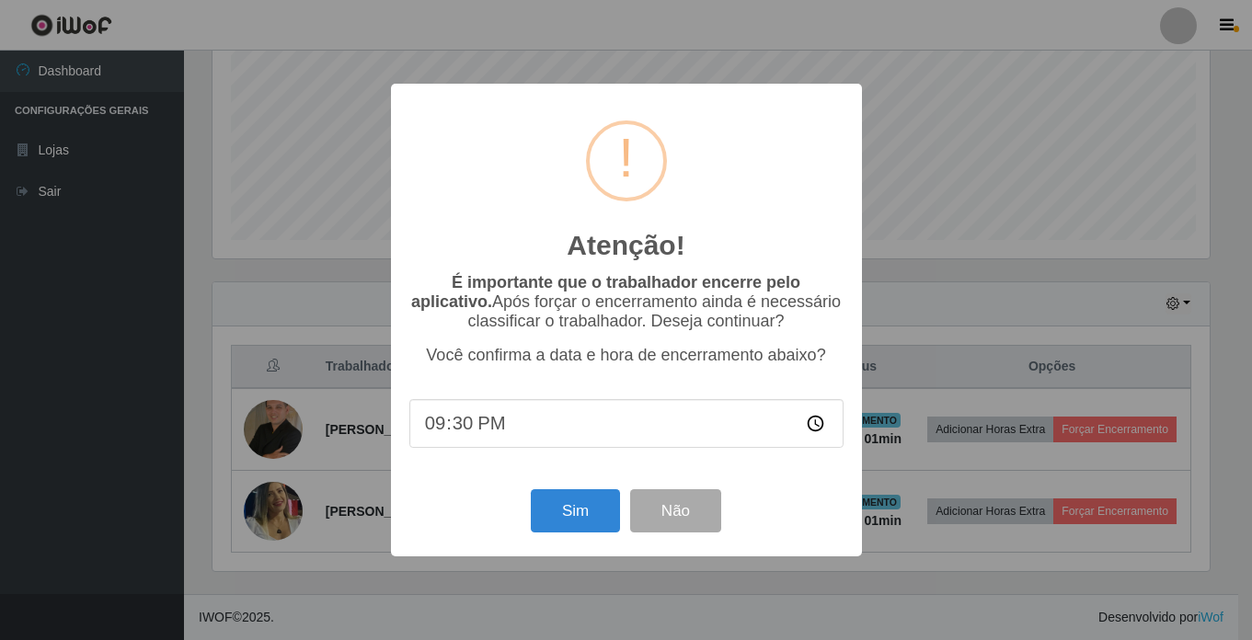
scroll to position [382, 1002]
click at [563, 512] on button "Sim" at bounding box center [577, 510] width 89 height 43
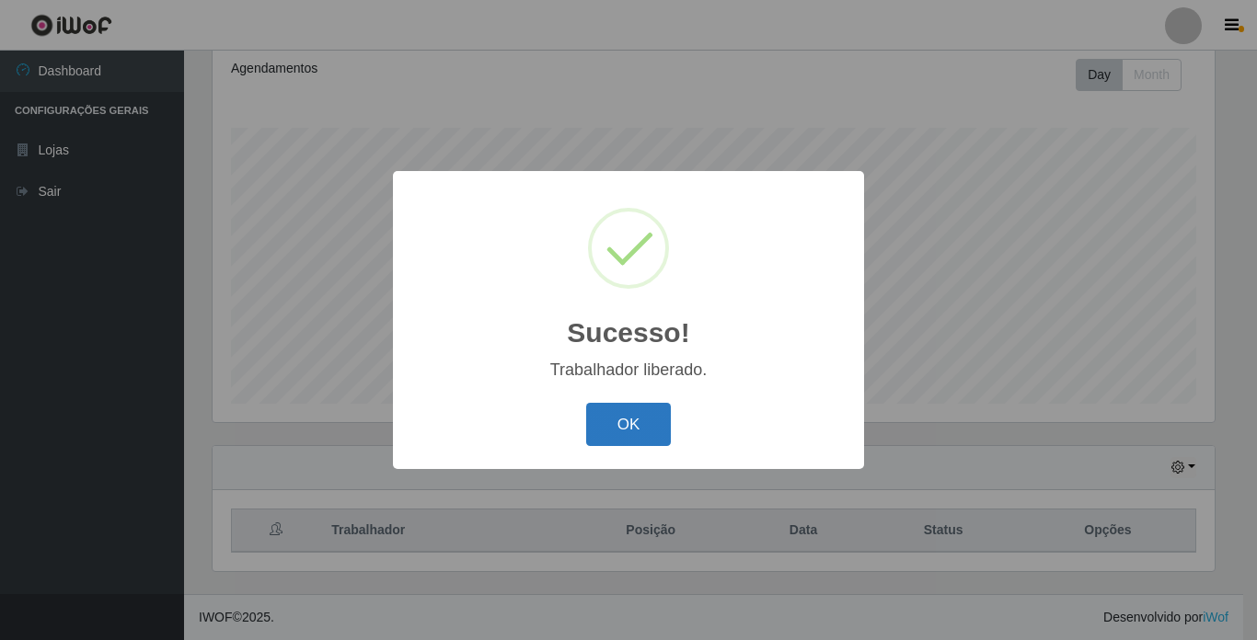
click at [608, 434] on button "OK" at bounding box center [629, 424] width 86 height 43
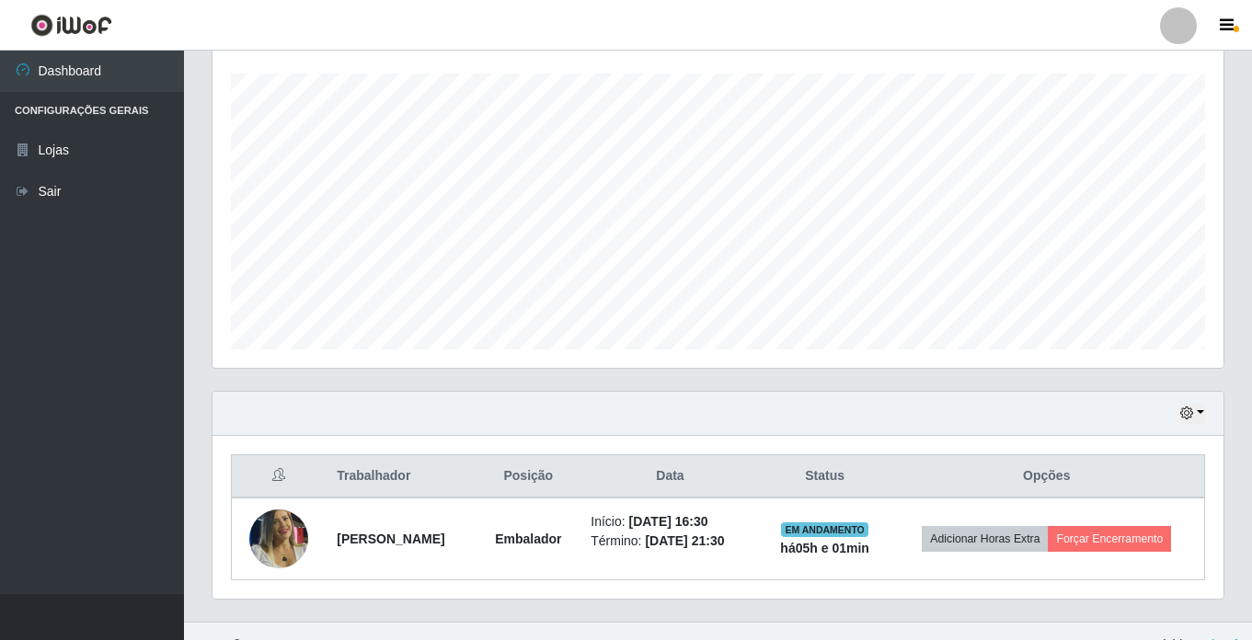
scroll to position [336, 0]
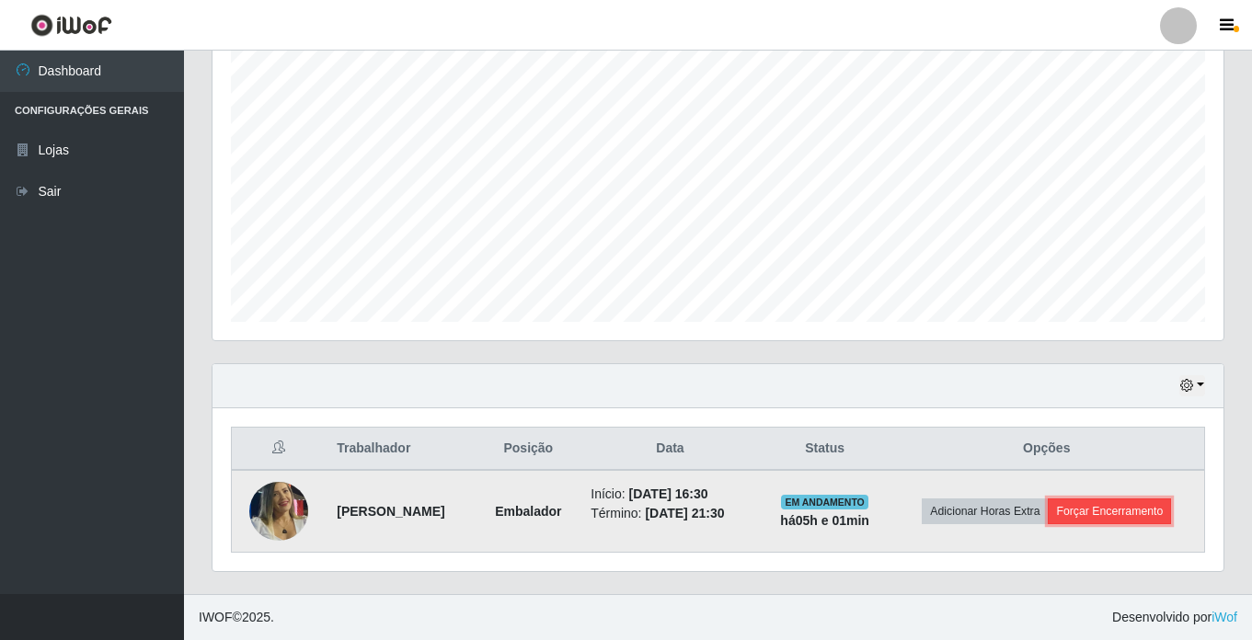
click at [1089, 511] on button "Forçar Encerramento" at bounding box center [1109, 512] width 123 height 26
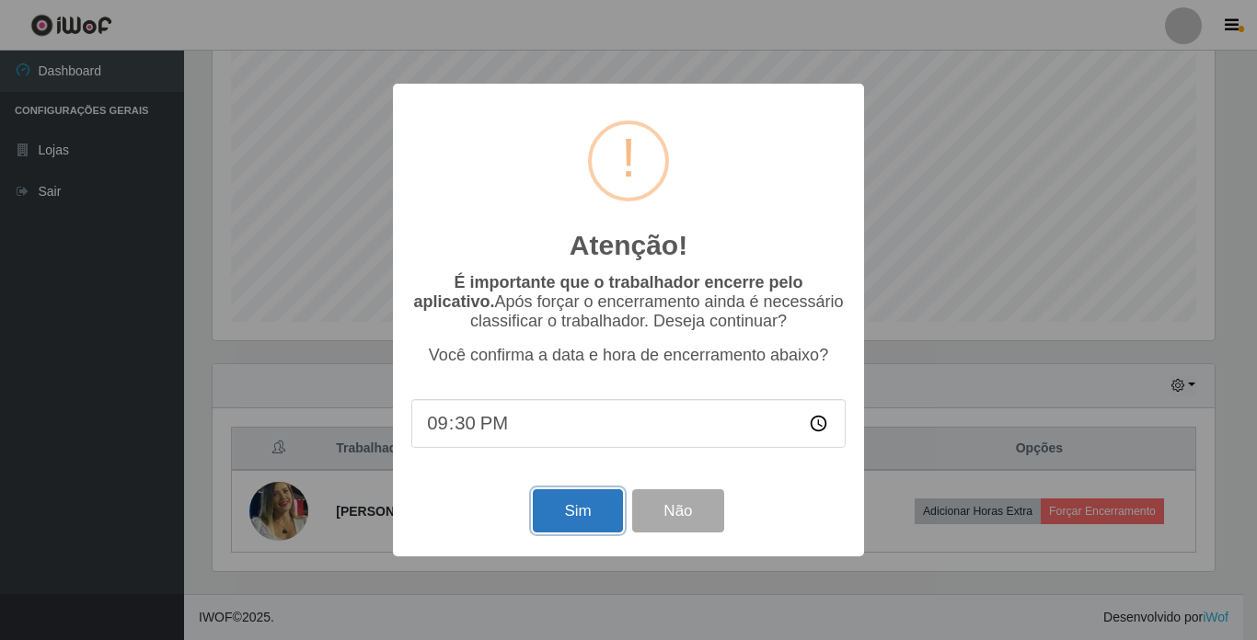
click at [558, 501] on button "Sim" at bounding box center [577, 510] width 89 height 43
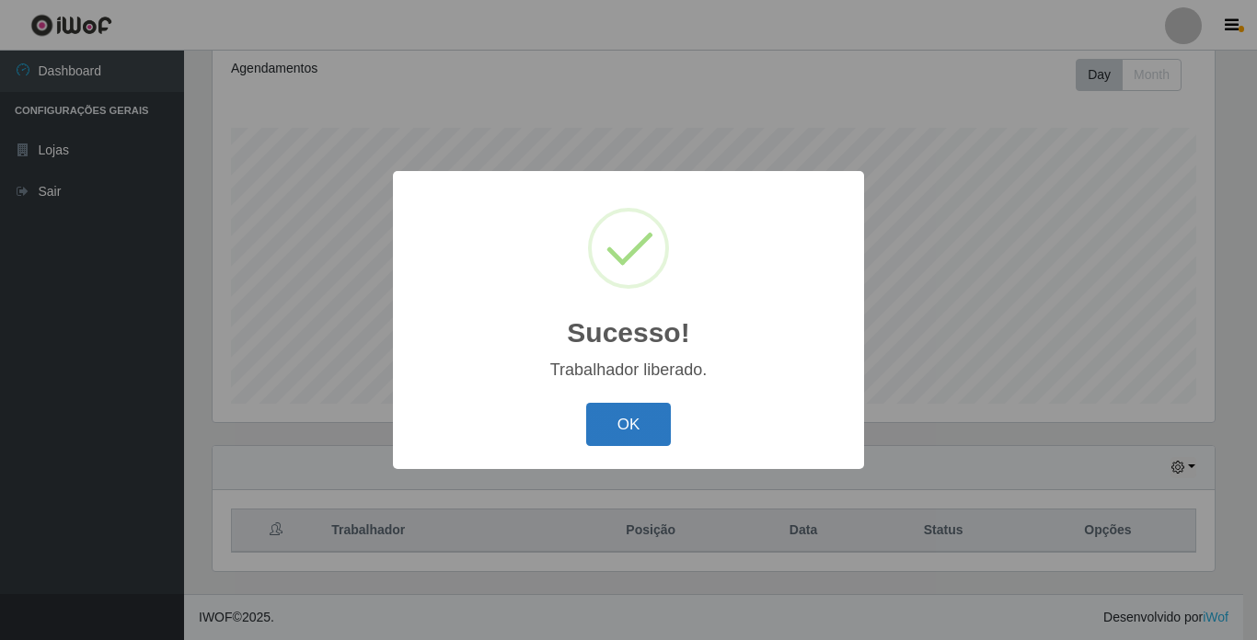
click at [605, 432] on button "OK" at bounding box center [629, 424] width 86 height 43
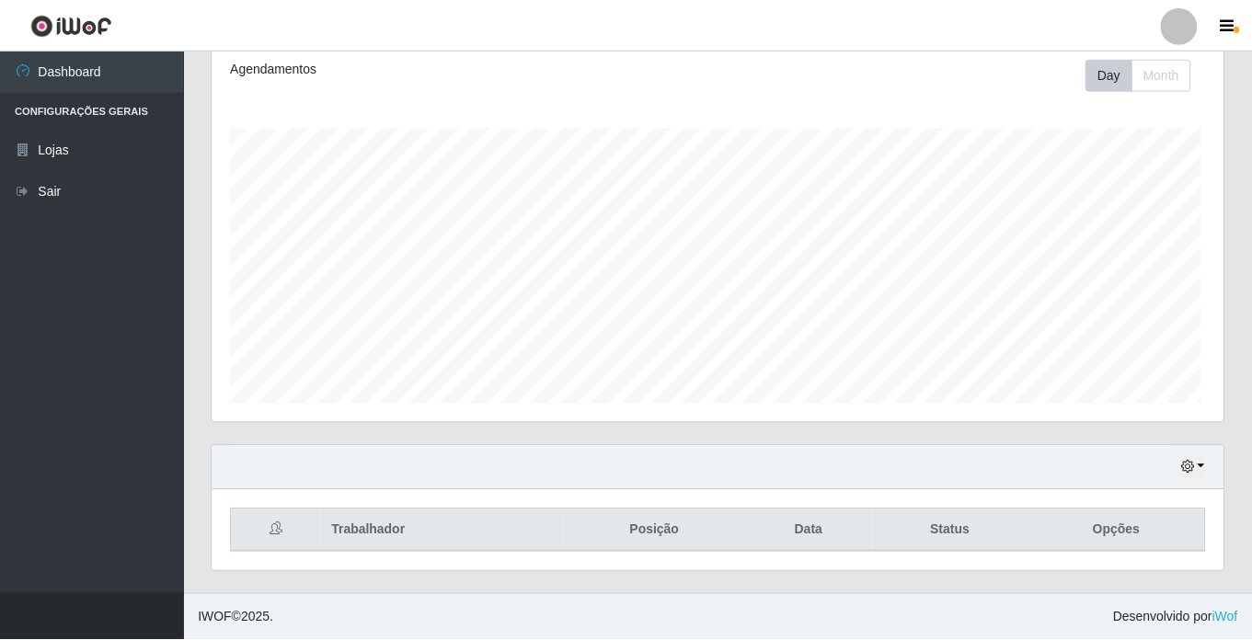
scroll to position [382, 1011]
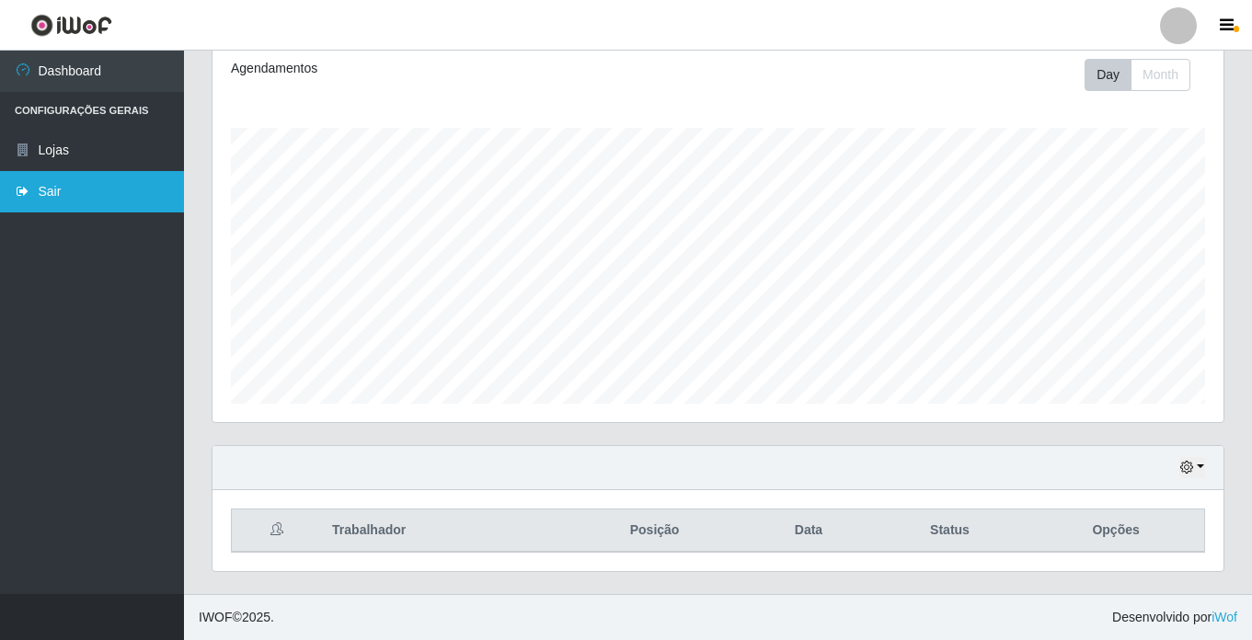
click at [62, 195] on link "Sair" at bounding box center [92, 191] width 184 height 41
